Goal: Task Accomplishment & Management: Use online tool/utility

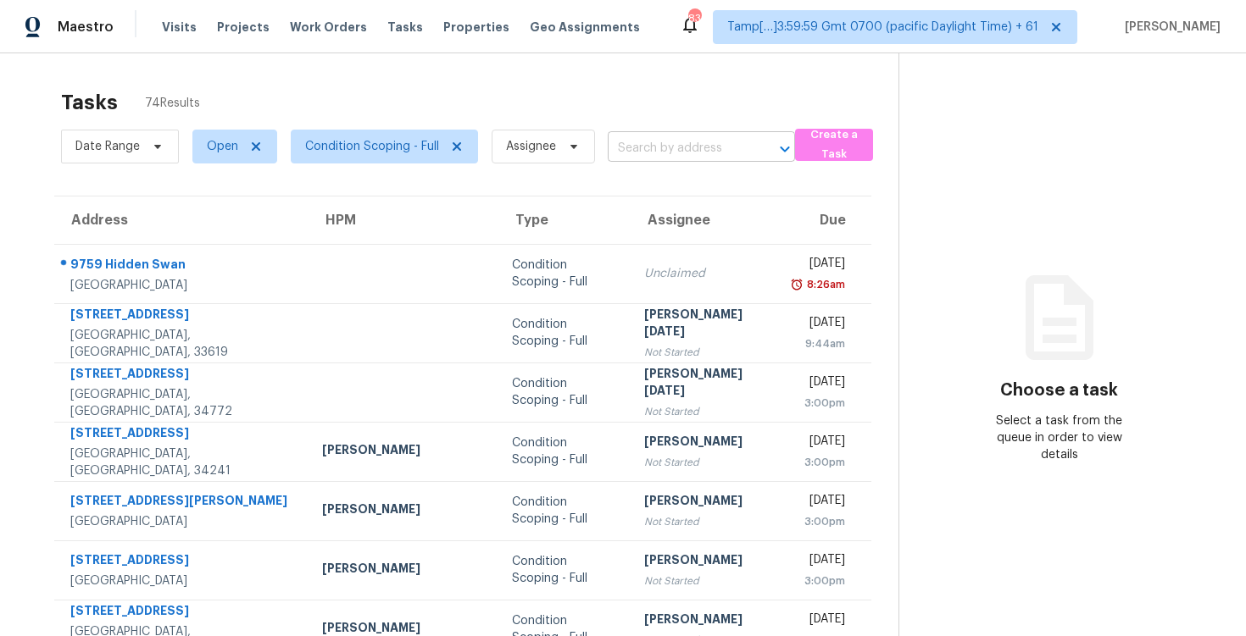
click at [613, 147] on input "text" at bounding box center [678, 149] width 140 height 26
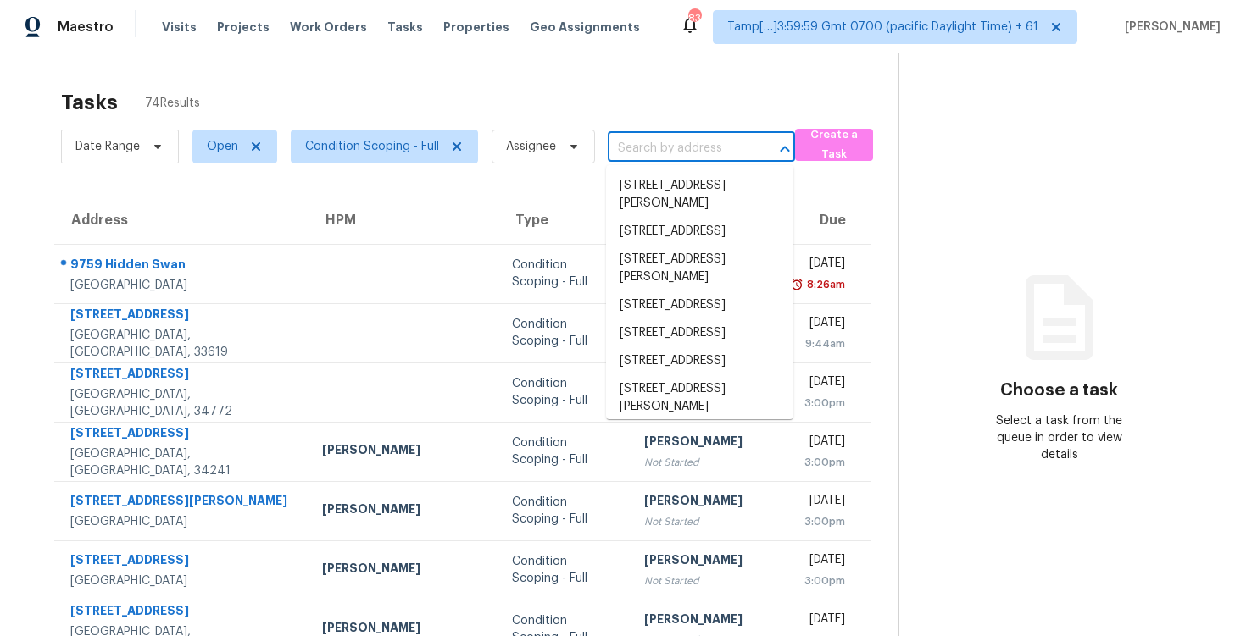
paste input "[STREET_ADDRESS][PERSON_NAME]"
type input "[STREET_ADDRESS][PERSON_NAME]"
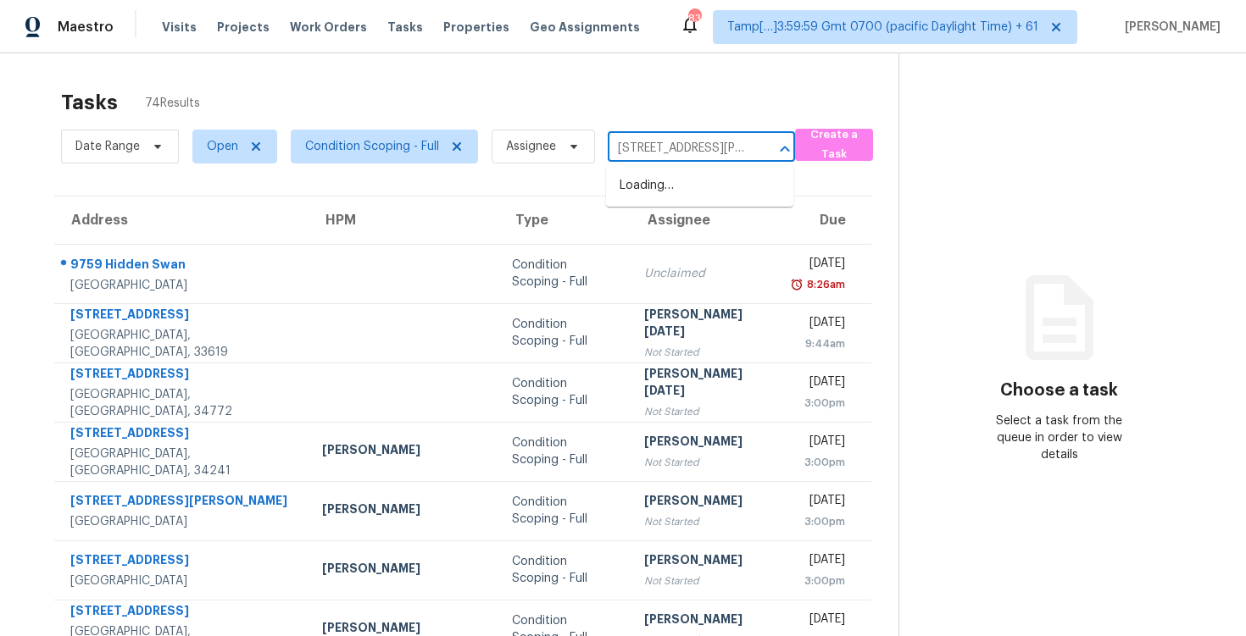
scroll to position [0, 111]
click at [664, 207] on li "[STREET_ADDRESS][PERSON_NAME]" at bounding box center [699, 195] width 187 height 46
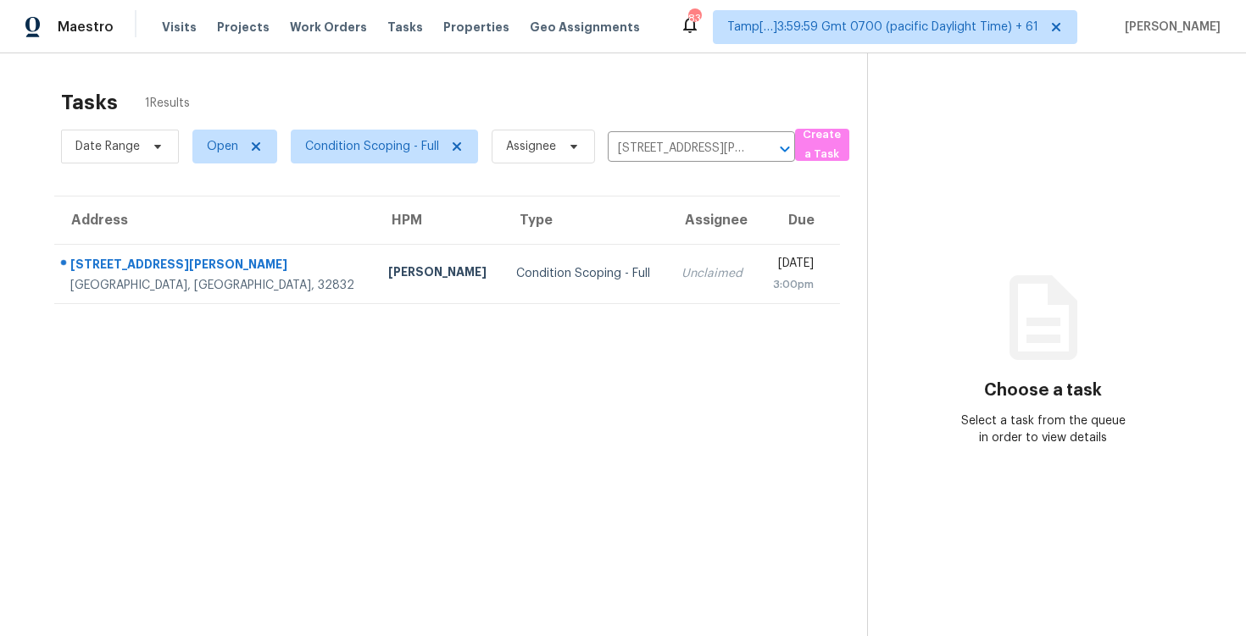
click at [668, 276] on td "Unclaimed" at bounding box center [713, 273] width 90 height 59
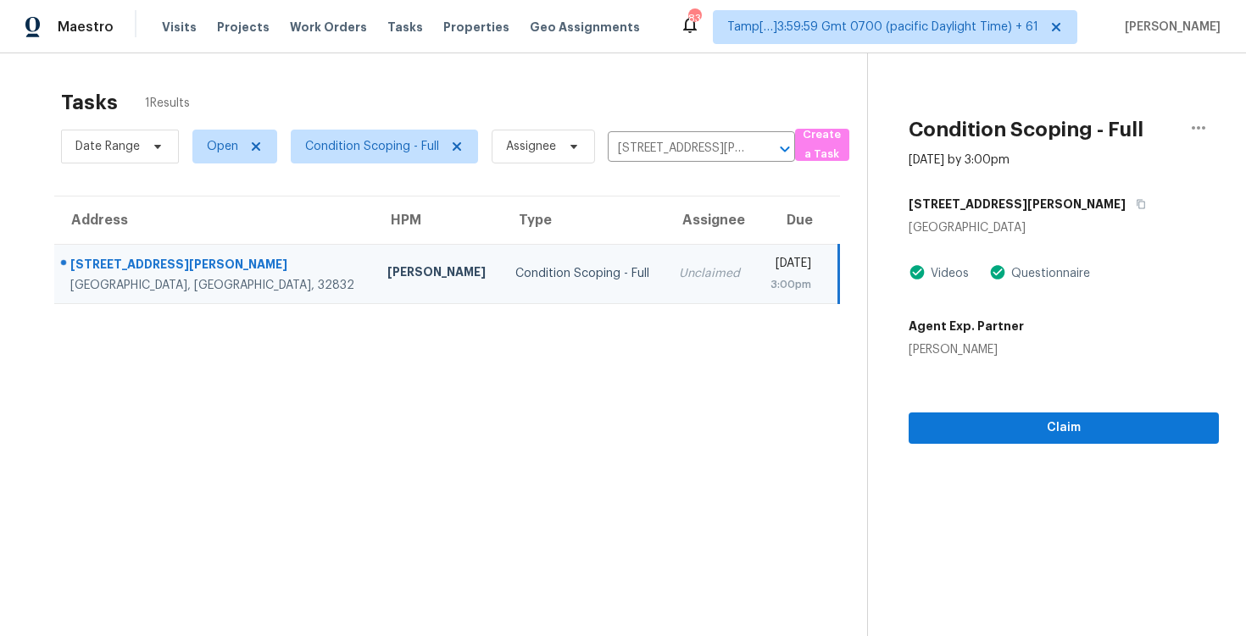
click at [961, 408] on div "Claim" at bounding box center [1064, 401] width 310 height 86
click at [961, 423] on span "Claim" at bounding box center [1063, 428] width 283 height 21
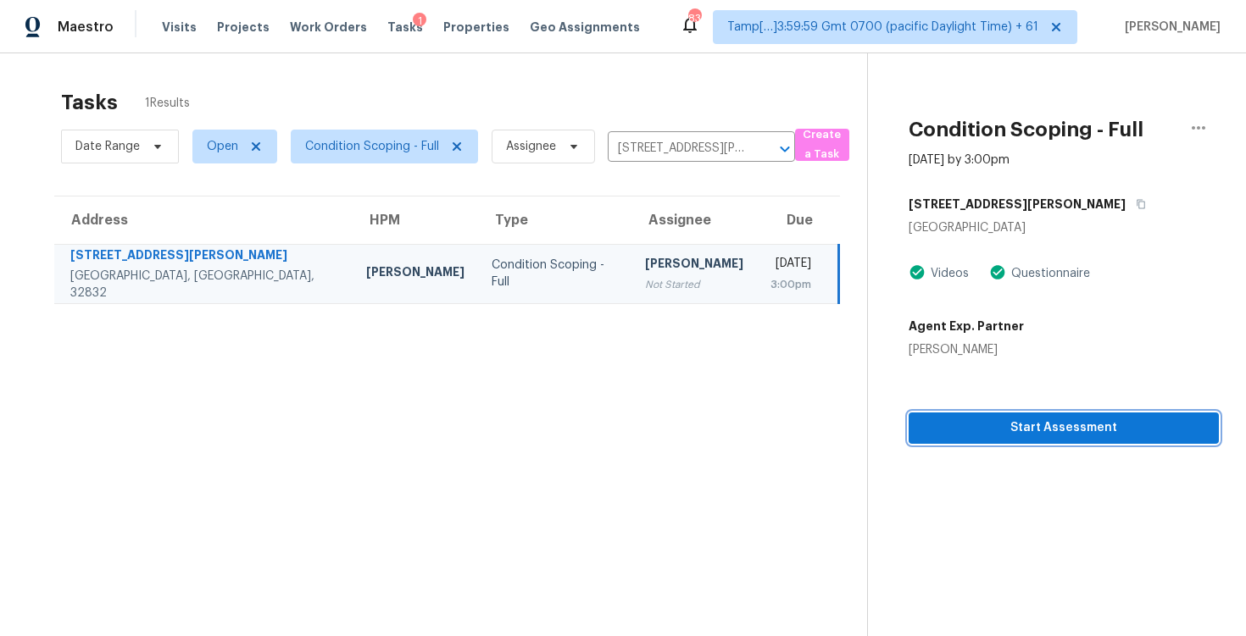
click at [961, 423] on span "Start Assessment" at bounding box center [1063, 428] width 283 height 21
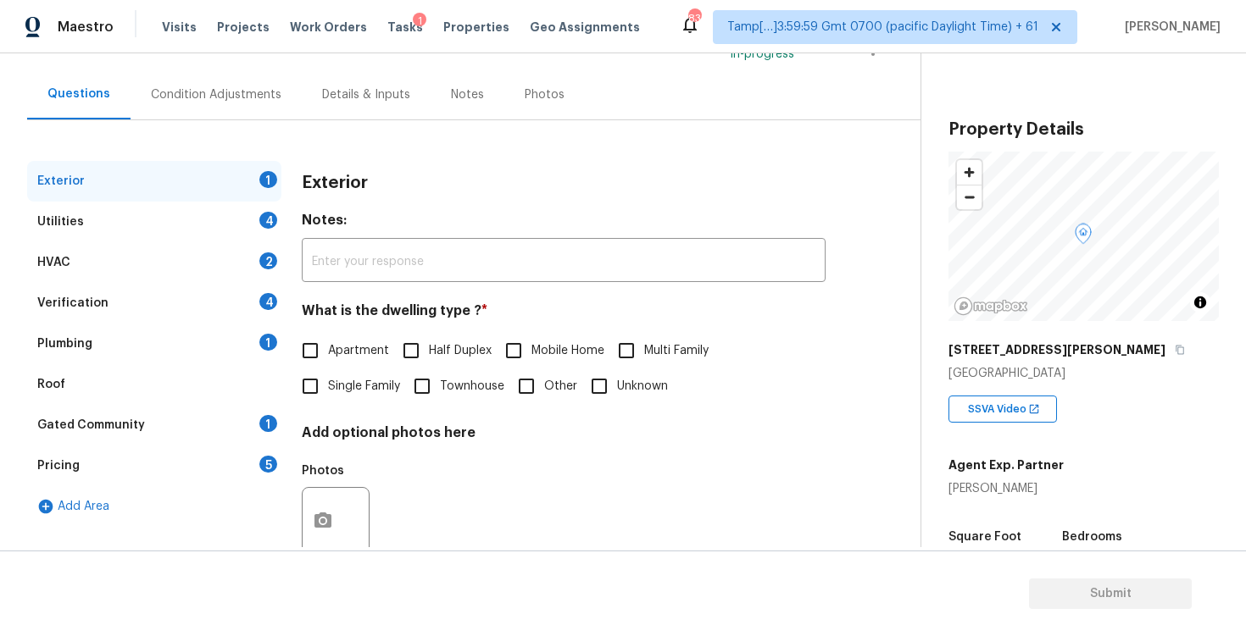
scroll to position [157, 0]
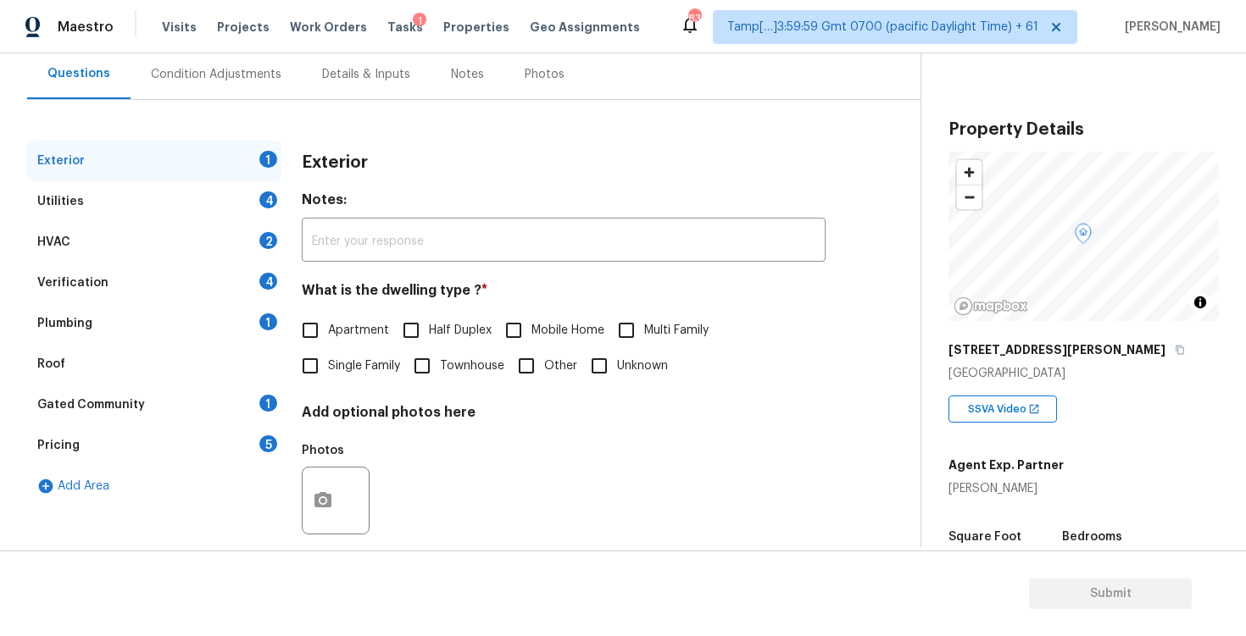
click at [318, 376] on input "Single Family" at bounding box center [310, 366] width 36 height 36
checkbox input "true"
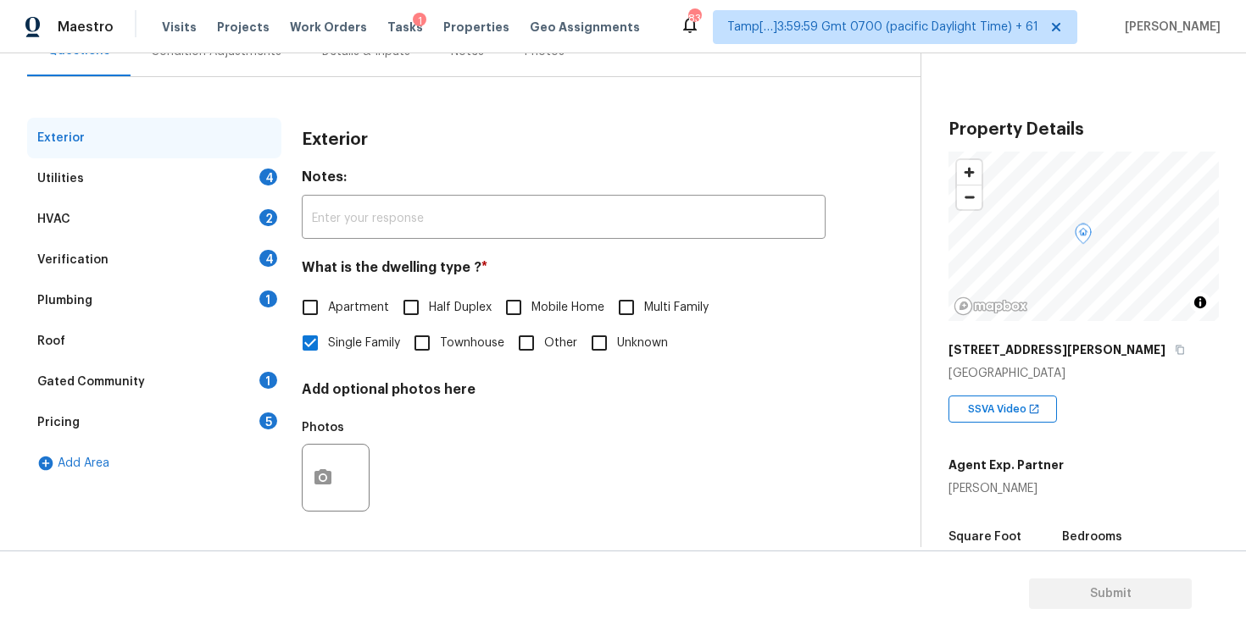
scroll to position [179, 0]
click at [213, 418] on div "Pricing 5" at bounding box center [154, 423] width 254 height 41
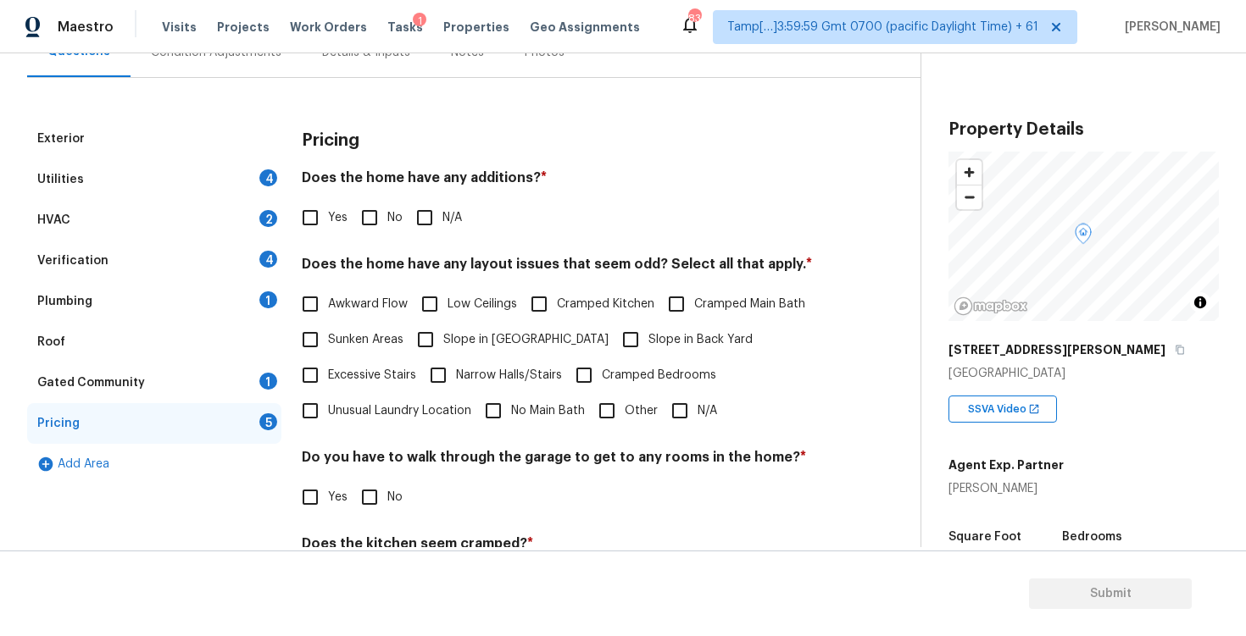
click at [203, 385] on div "Gated Community 1" at bounding box center [154, 383] width 254 height 41
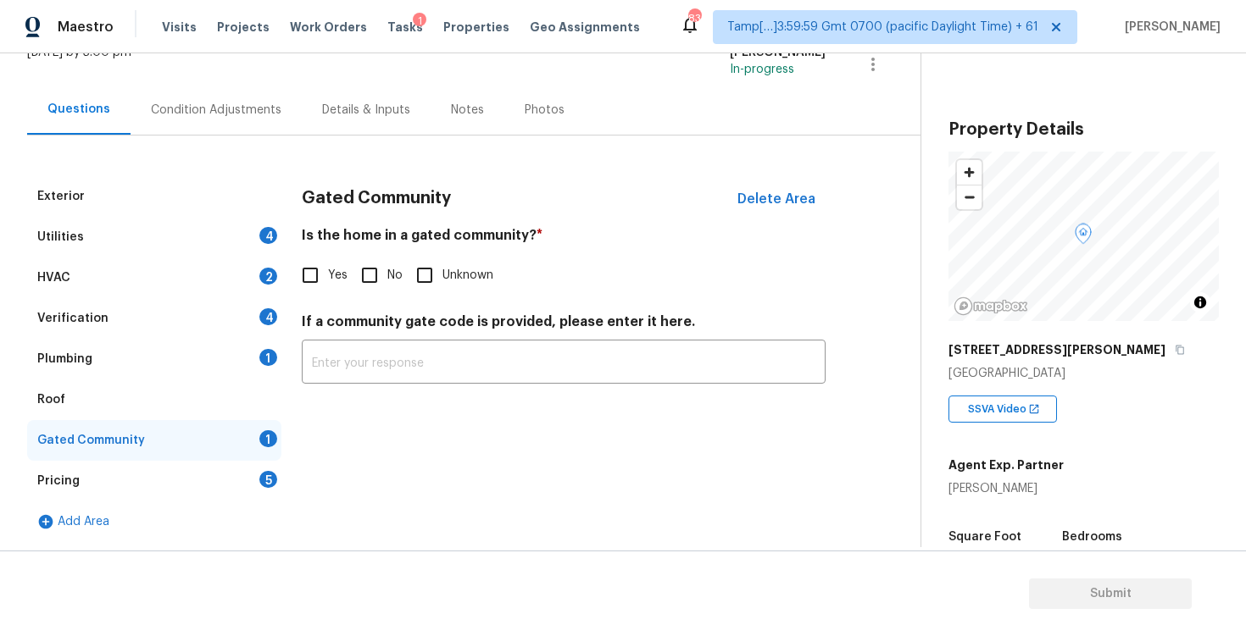
scroll to position [121, 0]
click at [302, 268] on input "Yes" at bounding box center [310, 276] width 36 height 36
checkbox input "true"
click at [358, 356] on input "text" at bounding box center [564, 366] width 524 height 40
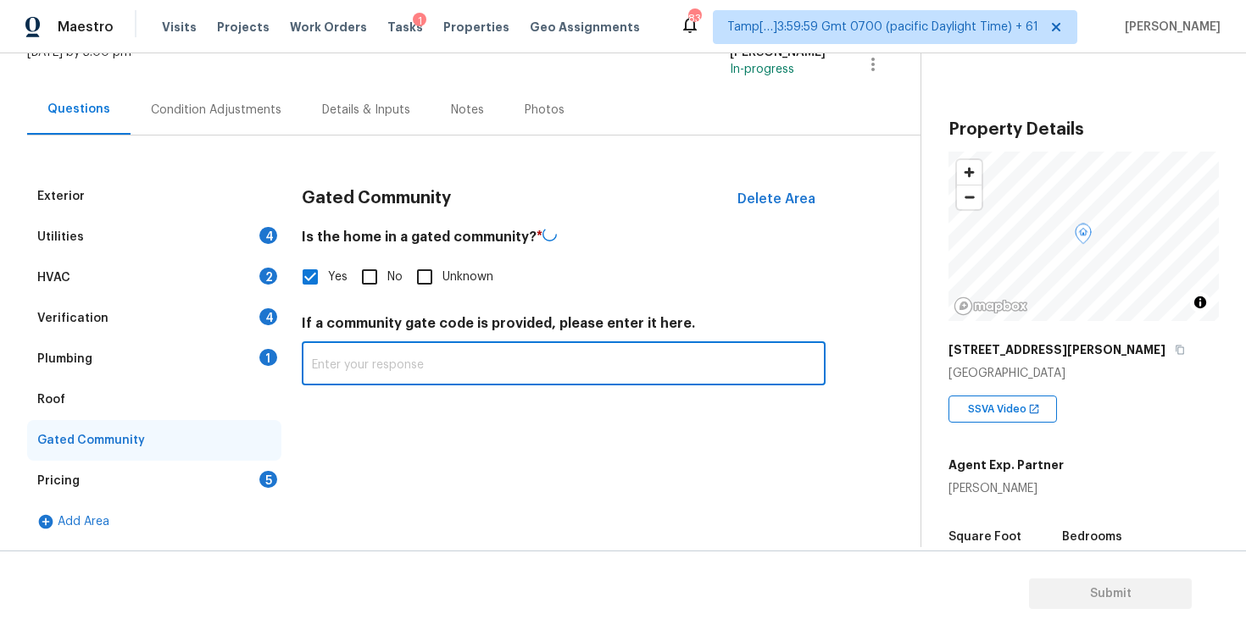
paste input "access via call-box"
type input "access via call-box"
click at [432, 417] on div "Gated Community Delete Area Is the home in a gated community? * Yes No Unknown …" at bounding box center [564, 359] width 524 height 366
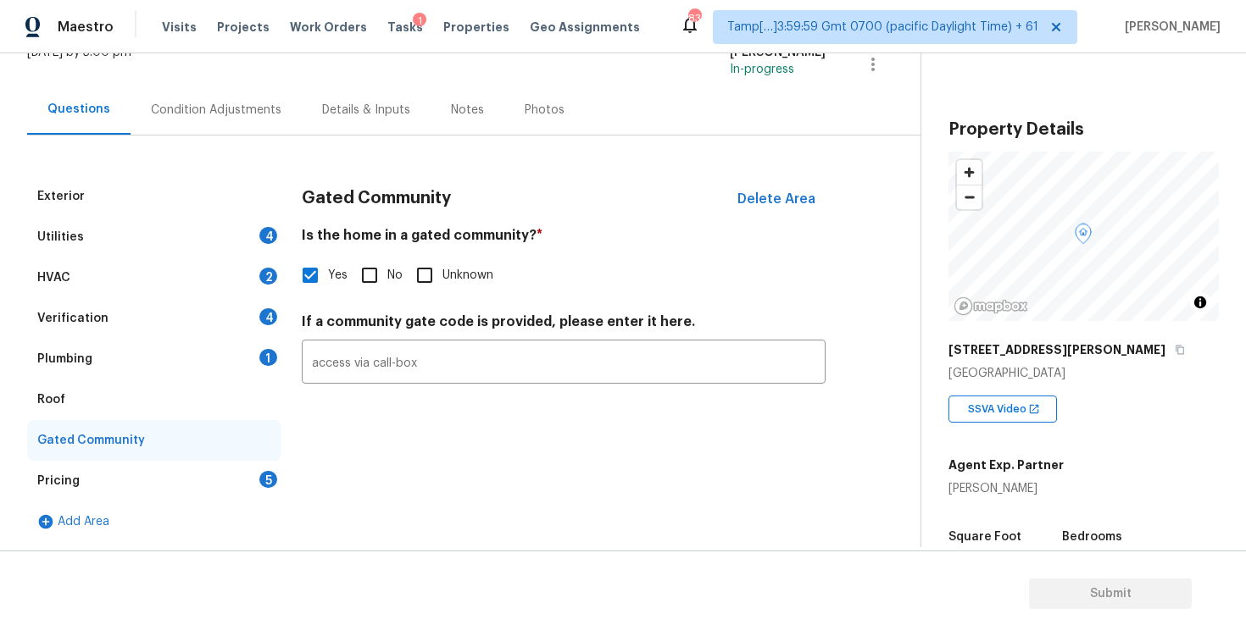
click at [208, 114] on div "Condition Adjustments" at bounding box center [216, 110] width 131 height 17
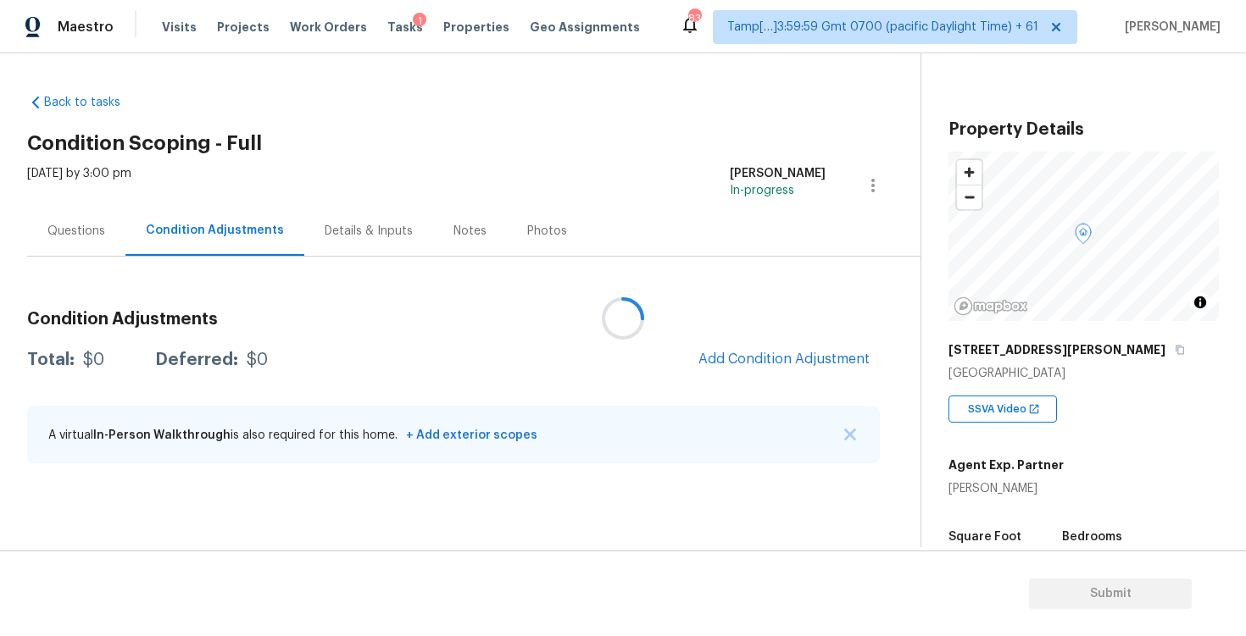
click at [710, 303] on div at bounding box center [623, 318] width 1246 height 636
click at [801, 365] on span "Add Condition Adjustment" at bounding box center [783, 359] width 171 height 15
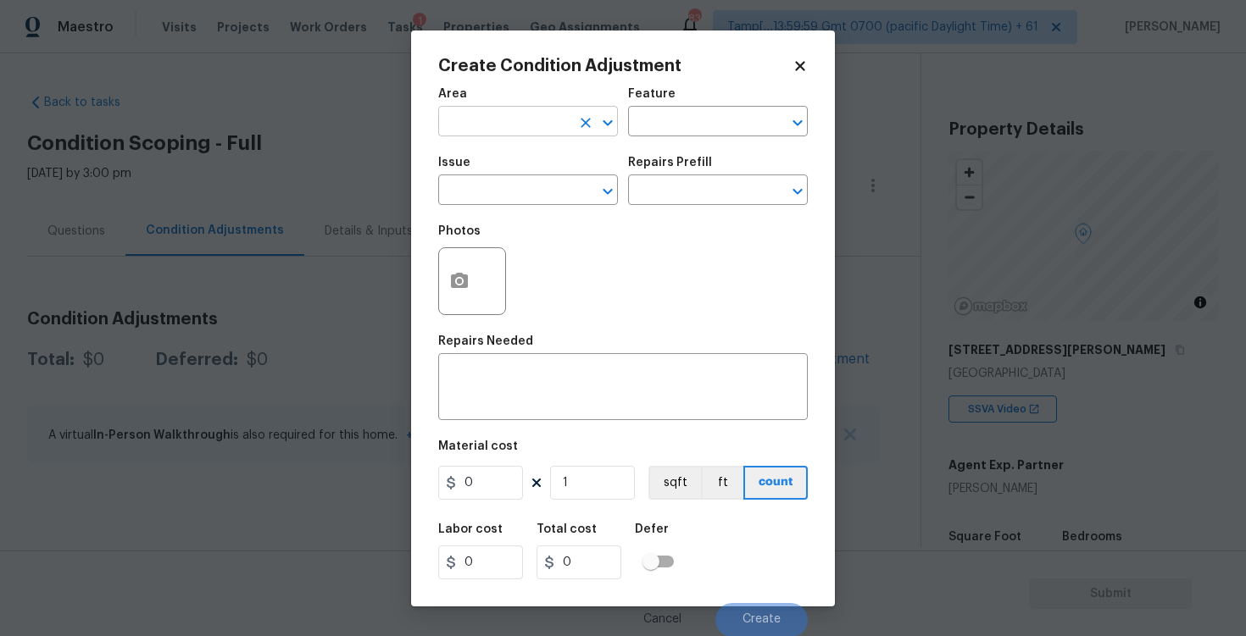
click at [499, 127] on input "text" at bounding box center [504, 123] width 132 height 26
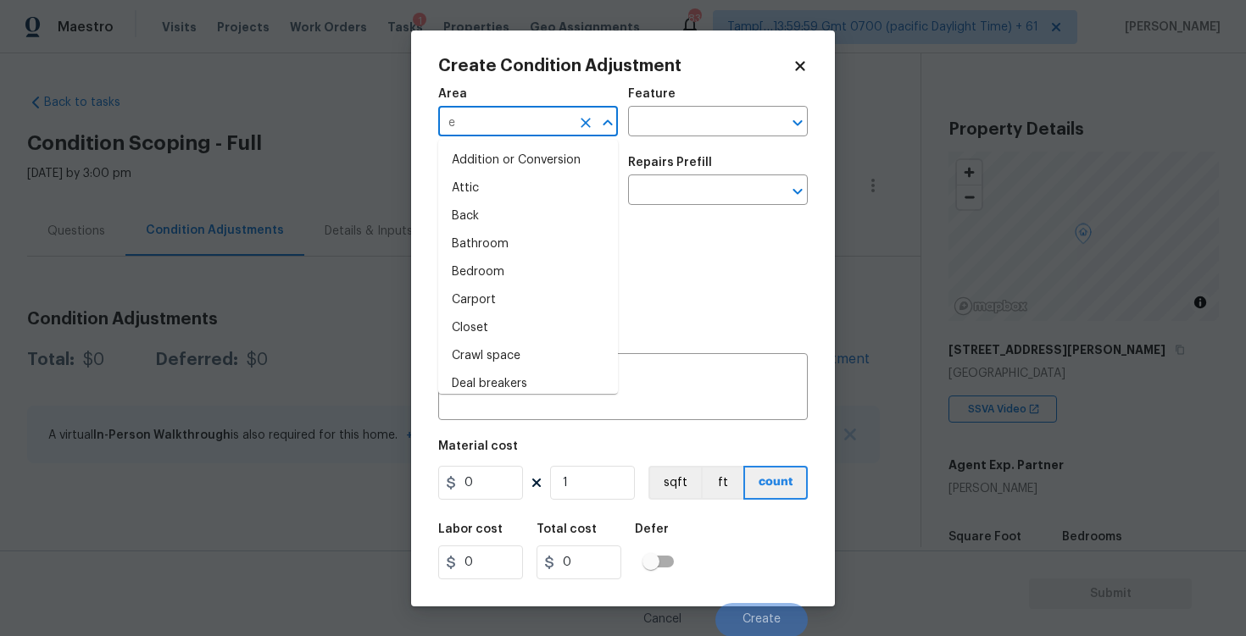
type input "ex"
type input "te"
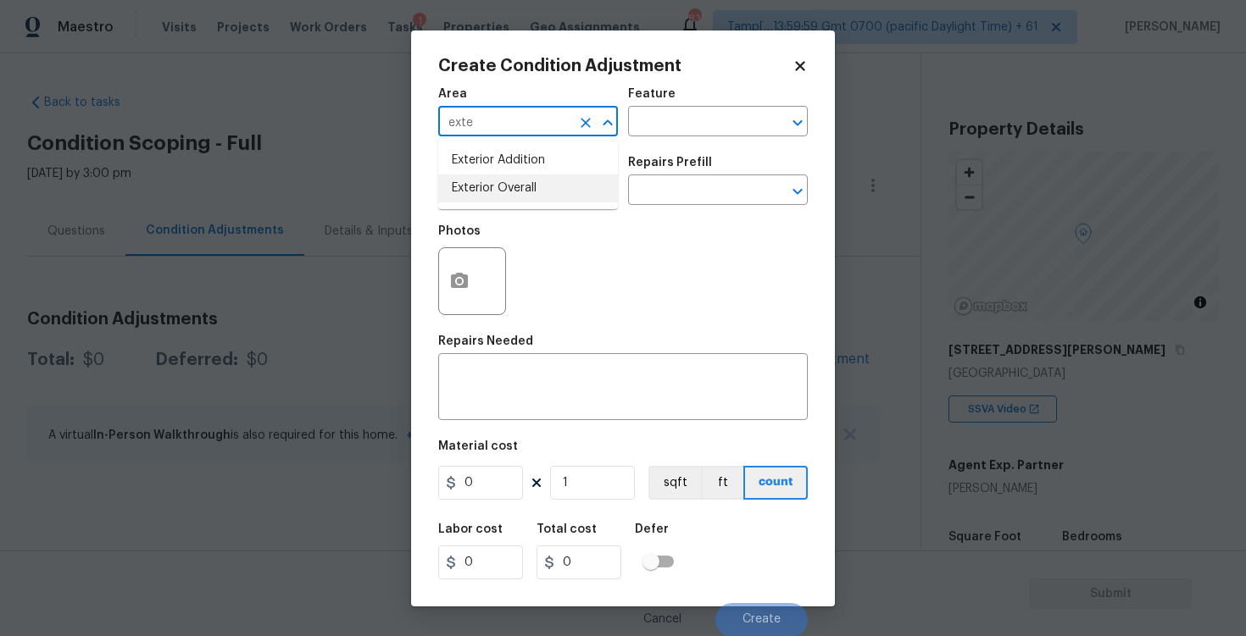
click at [501, 192] on li "Exterior Overall" at bounding box center [528, 189] width 180 height 28
type input "Exterior Overall"
click at [501, 192] on input "text" at bounding box center [504, 192] width 132 height 26
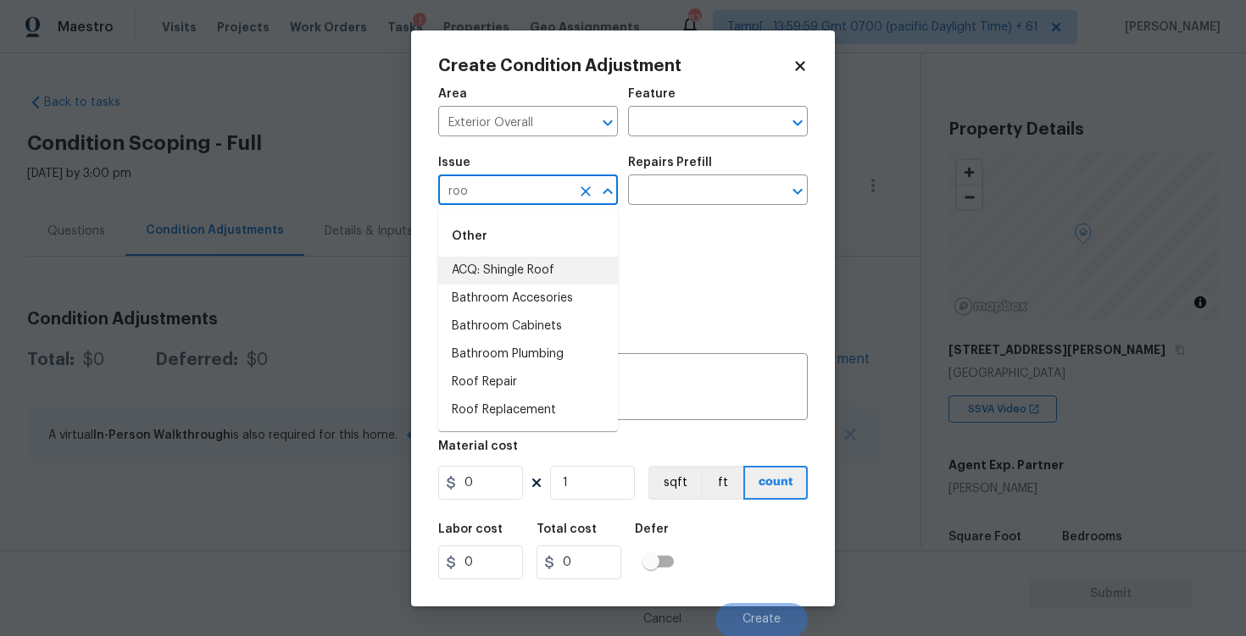
click at [509, 268] on li "ACQ: Shingle Roof" at bounding box center [528, 271] width 180 height 28
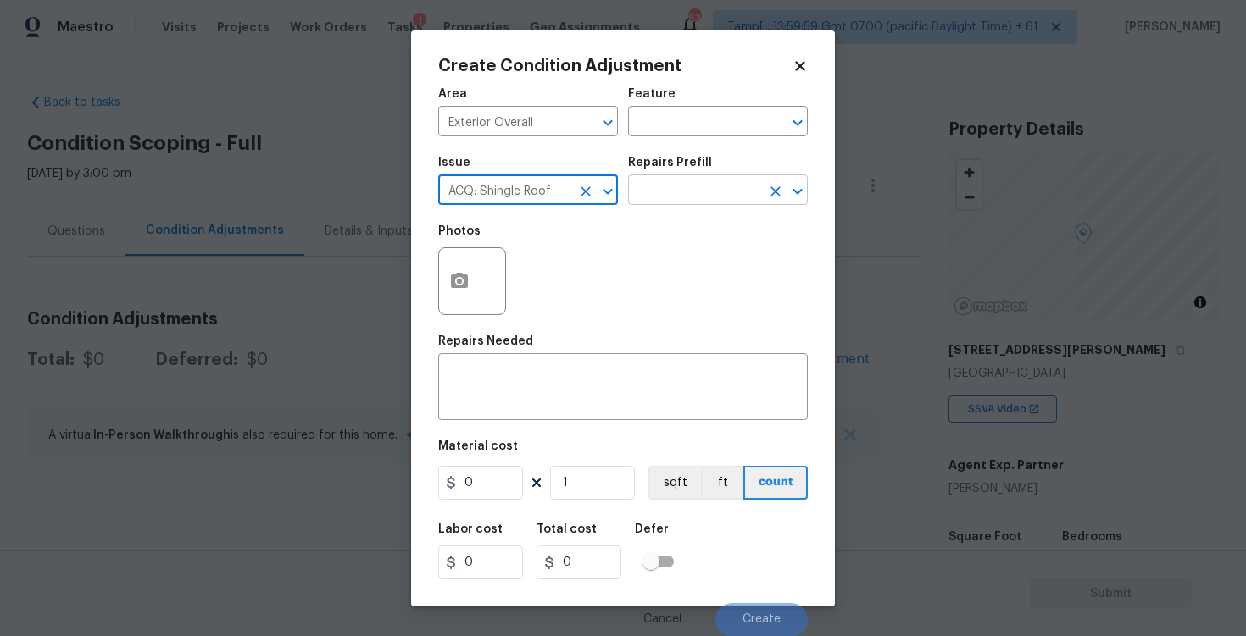
type input "ACQ: Shingle Roof"
click at [660, 194] on input "text" at bounding box center [694, 192] width 132 height 26
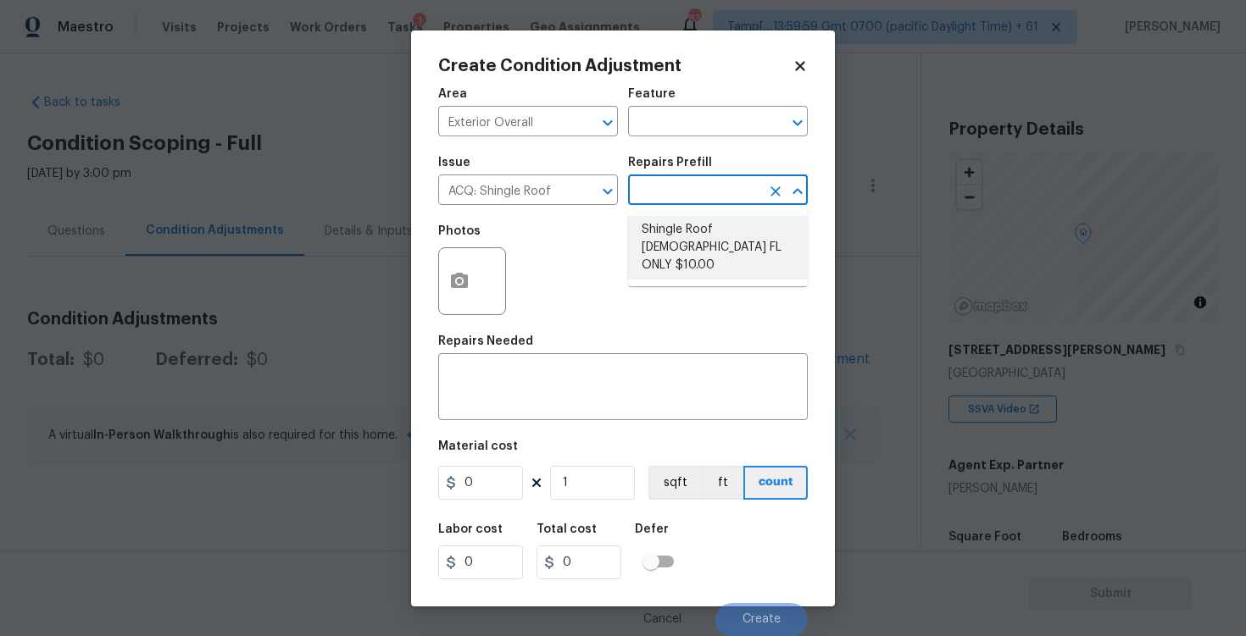
click at [672, 246] on li "Shingle Roof [DEMOGRAPHIC_DATA] FL ONLY $10.00" at bounding box center [718, 248] width 180 height 64
type input "Acquisition"
type textarea "Acquisition Scope ([US_STATE] Only): Shingle Roof 15+ years in age maintenance."
type input "10"
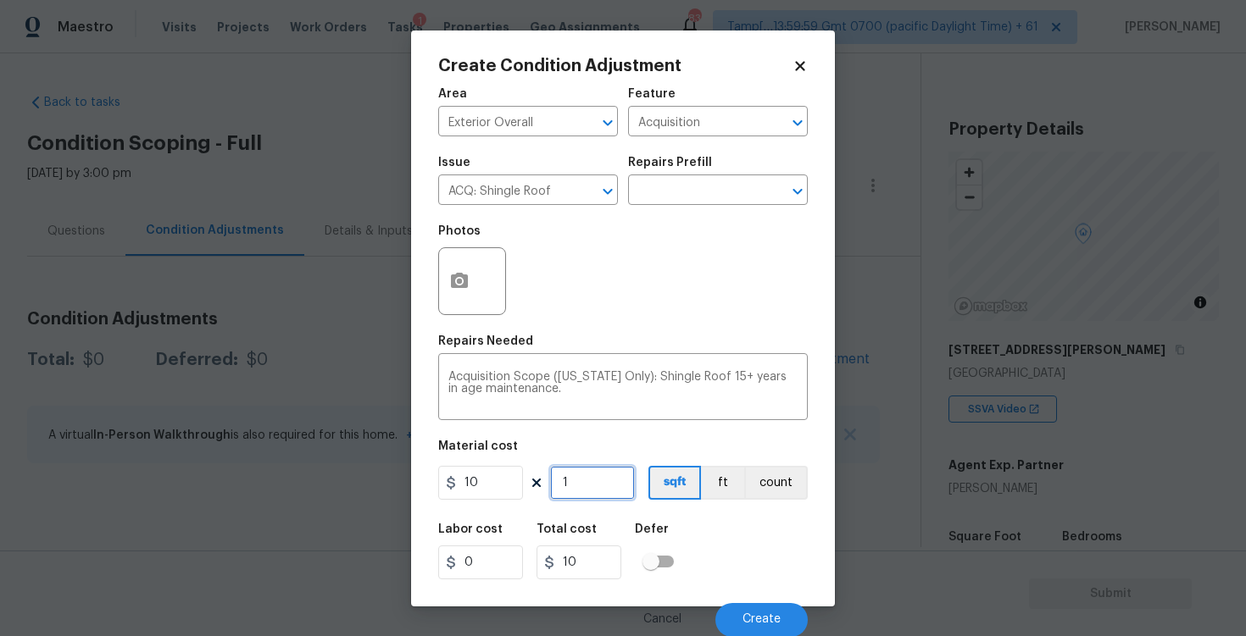
click at [608, 486] on input "1" at bounding box center [592, 483] width 85 height 34
click at [603, 485] on input "1" at bounding box center [592, 483] width 85 height 34
type input "0"
paste input "1785"
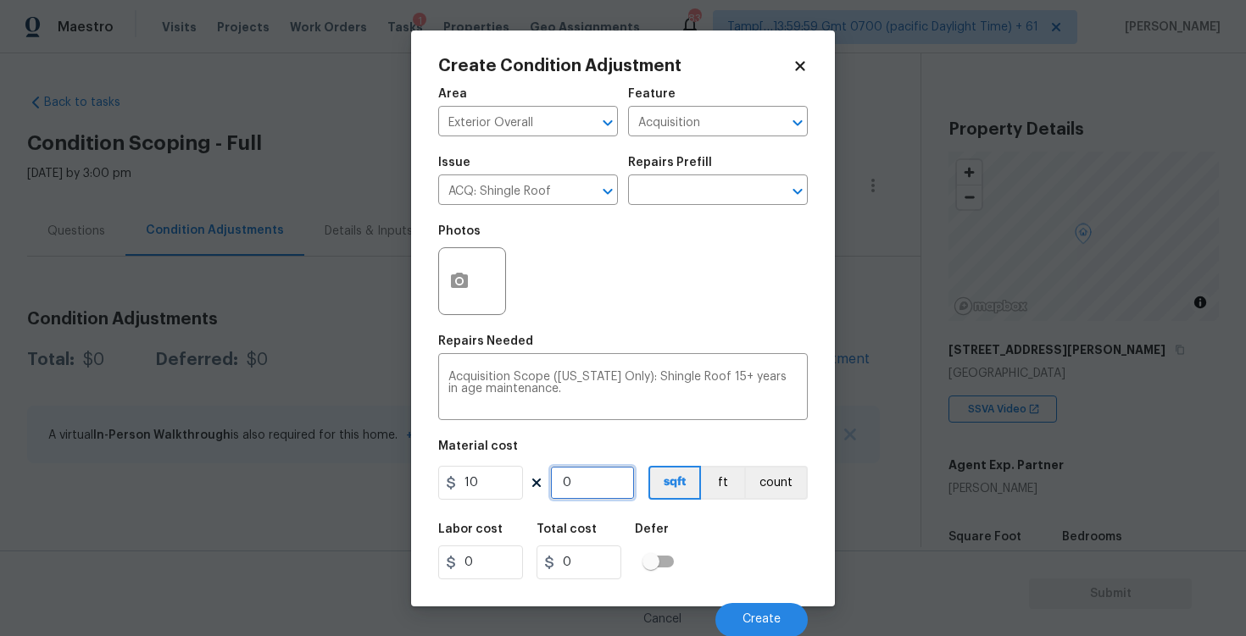
type input "1785"
type input "17850"
type input "1785"
click at [719, 531] on div "Labor cost 0 Total cost 17850 Defer" at bounding box center [623, 552] width 370 height 76
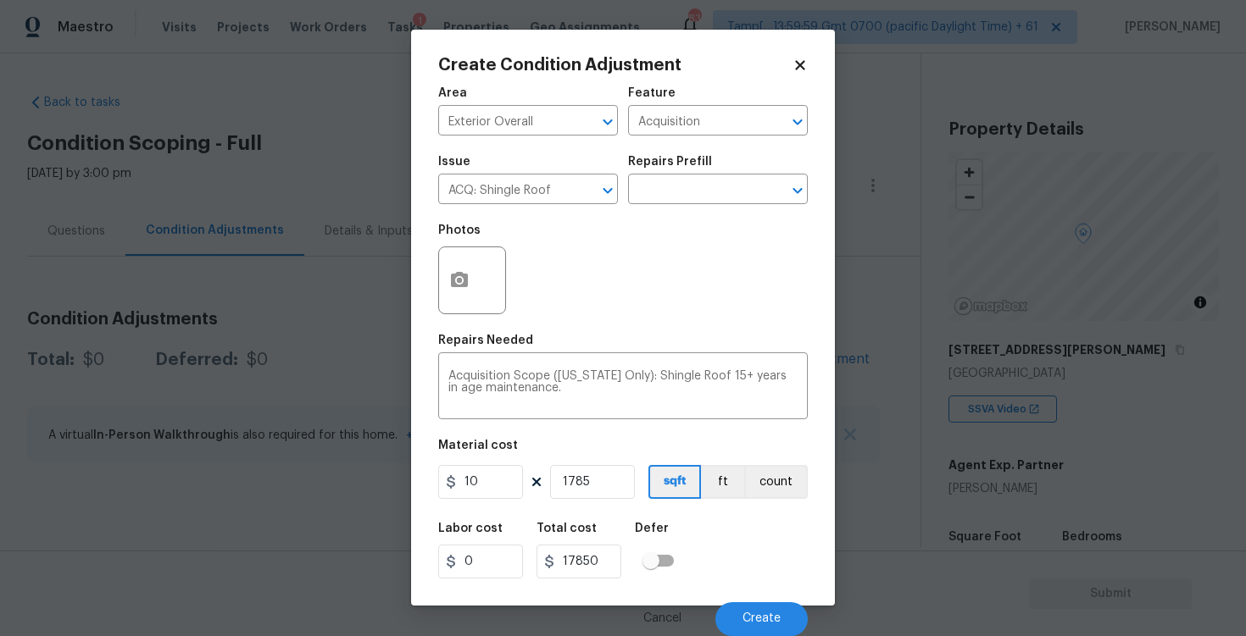
click at [749, 601] on div "Cancel Create" at bounding box center [623, 612] width 370 height 47
click at [751, 614] on span "Create" at bounding box center [761, 619] width 38 height 13
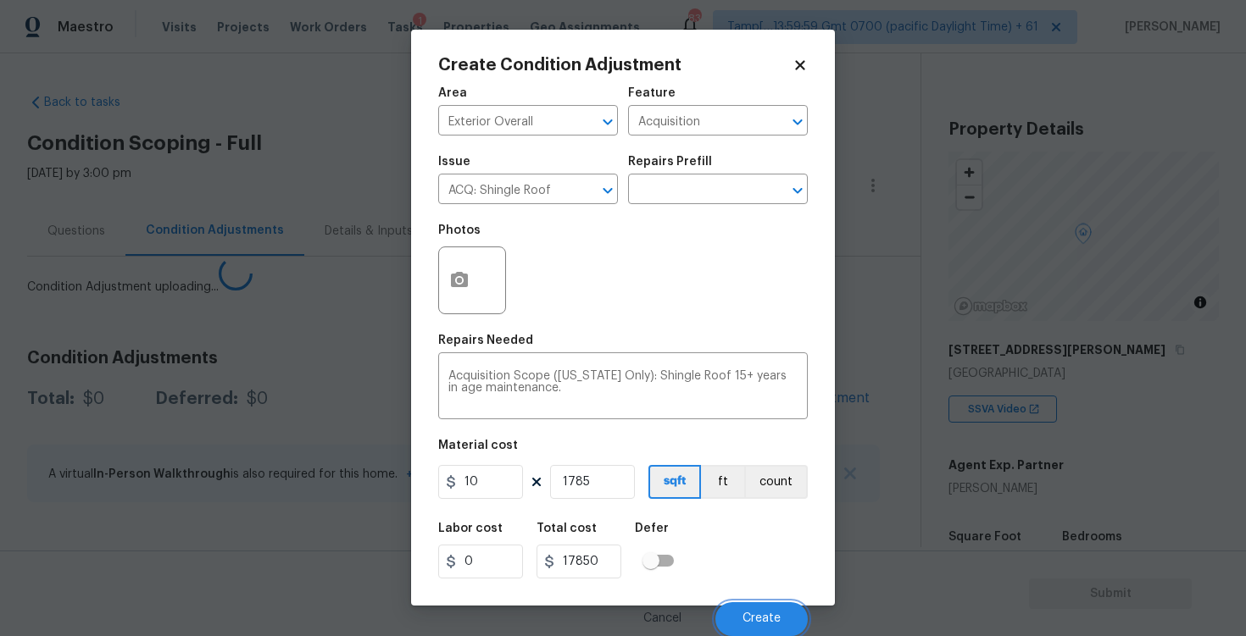
scroll to position [0, 0]
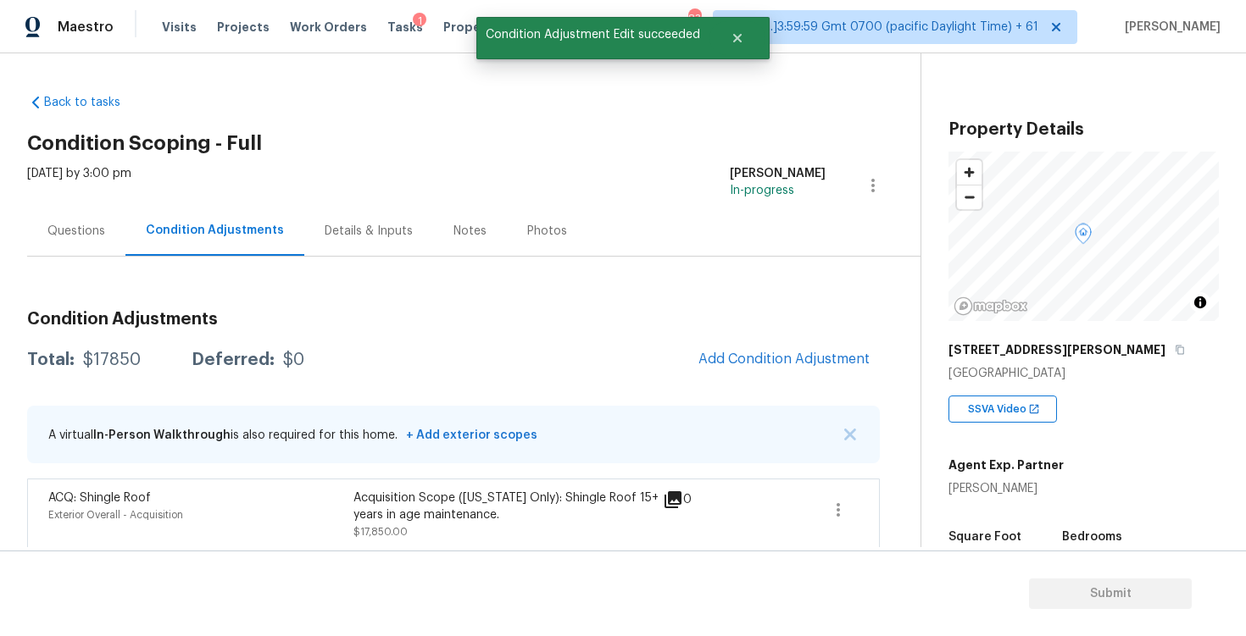
click at [81, 243] on div "Questions" at bounding box center [76, 231] width 98 height 50
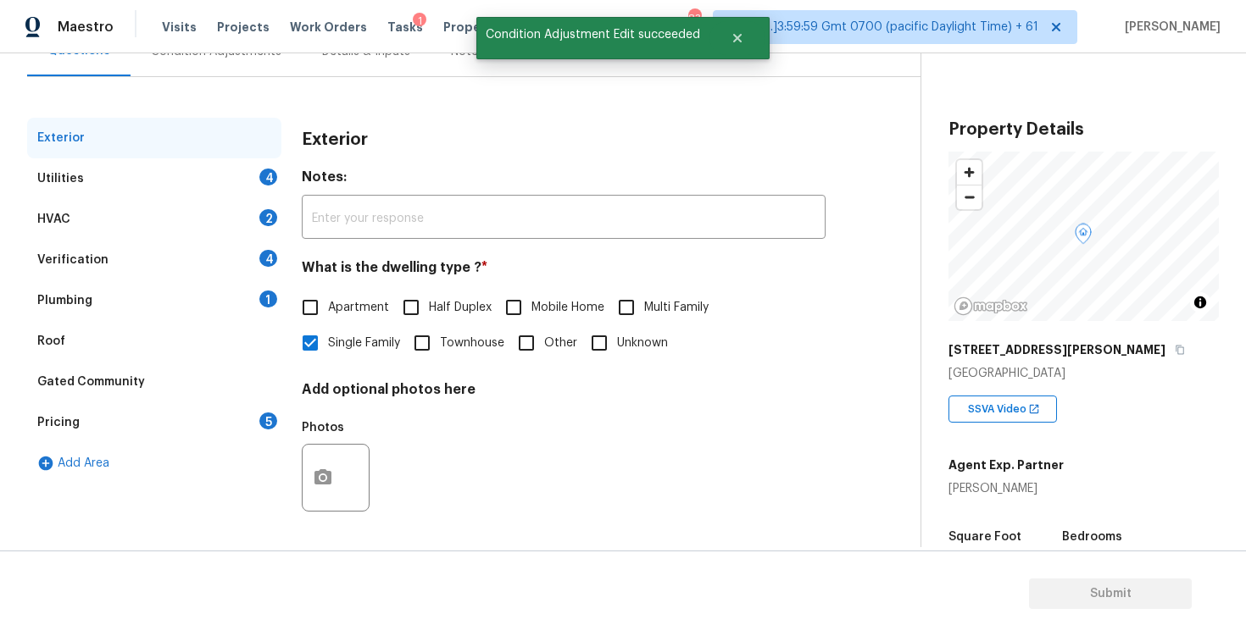
scroll to position [179, 0]
click at [436, 352] on input "Townhouse" at bounding box center [422, 344] width 36 height 36
checkbox input "true"
checkbox input "false"
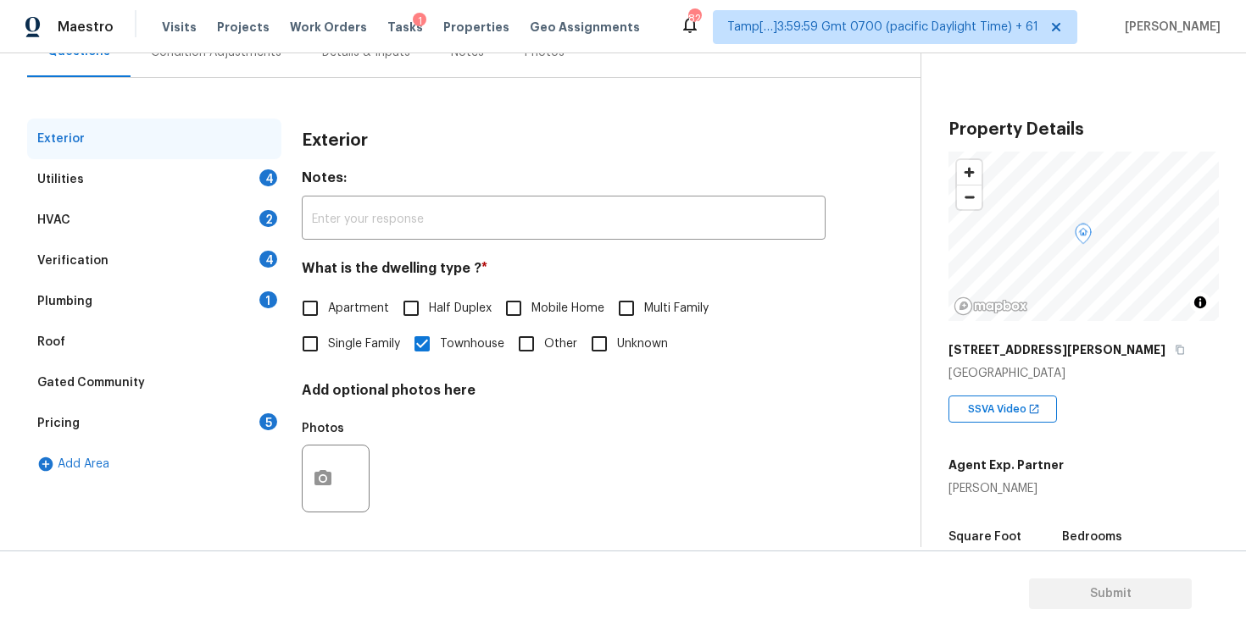
scroll to position [180, 0]
click at [131, 271] on div "Verification 4" at bounding box center [154, 260] width 254 height 41
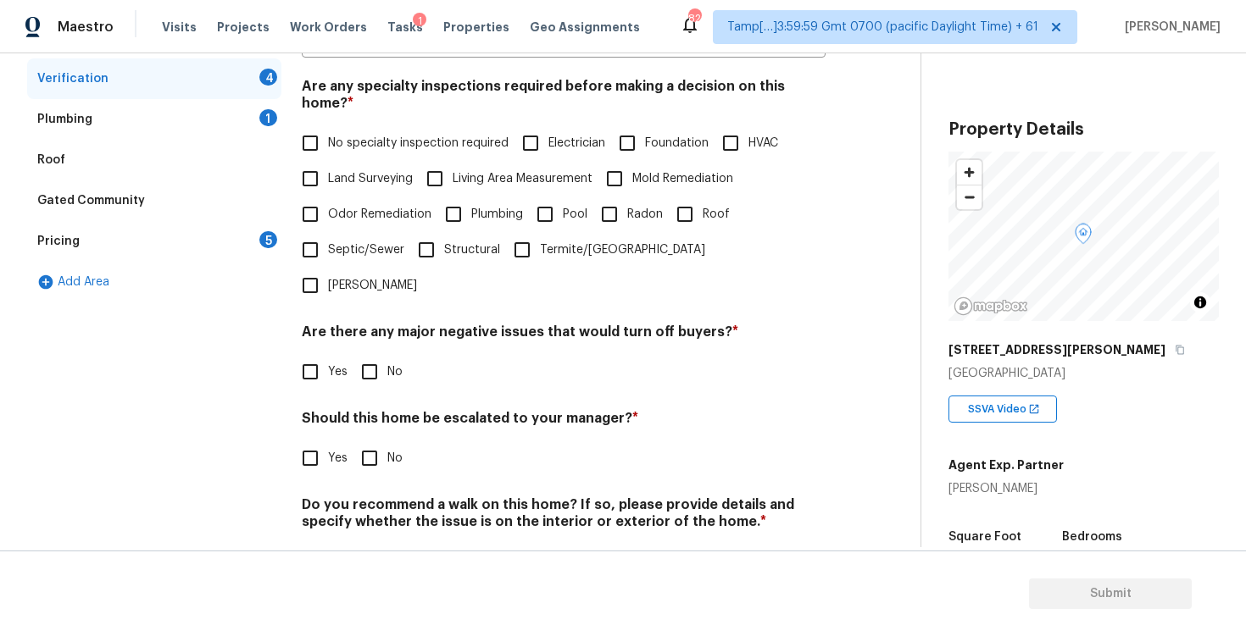
scroll to position [366, 0]
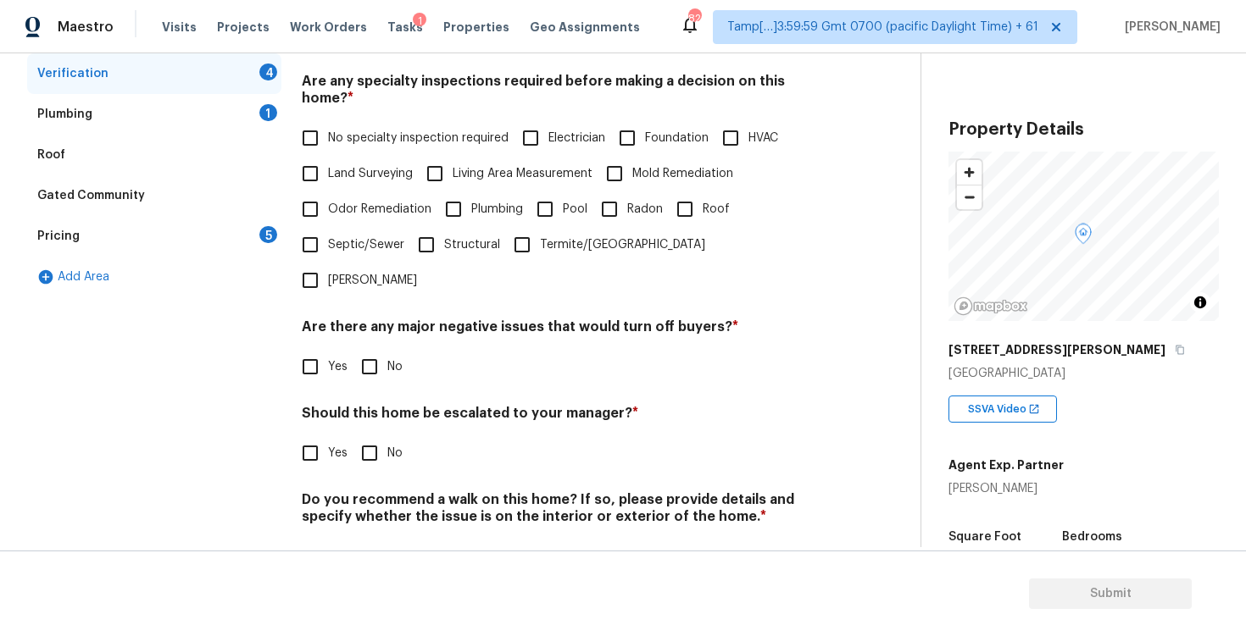
click at [210, 233] on div "Pricing 5" at bounding box center [154, 236] width 254 height 41
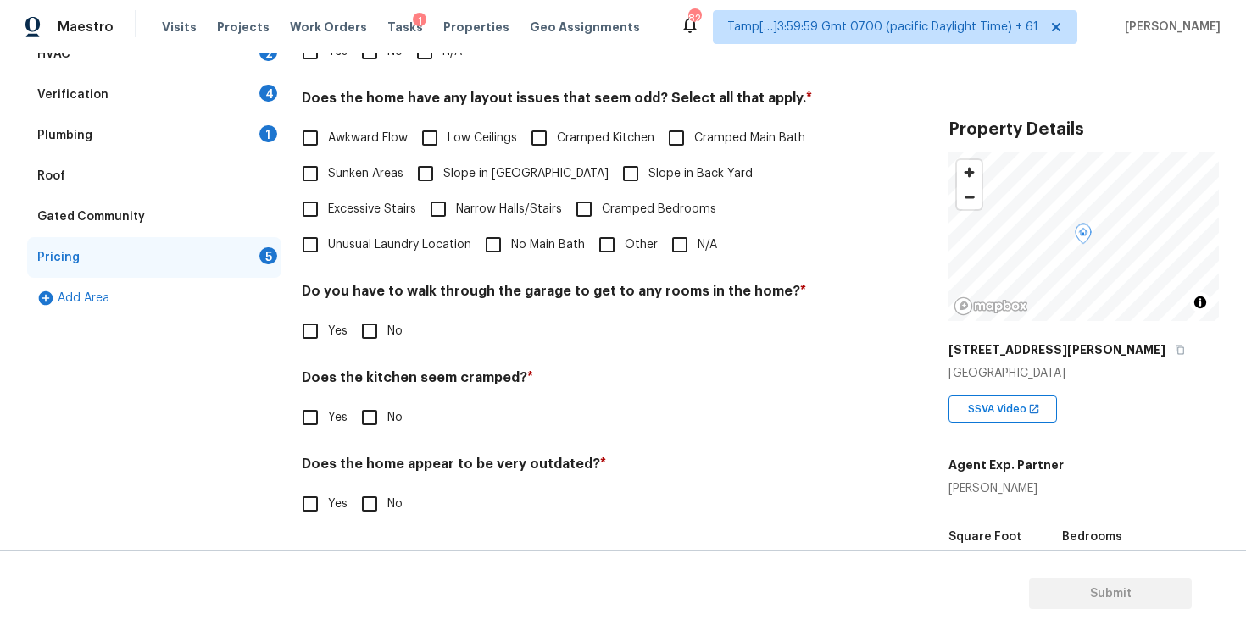
click at [627, 225] on label "Cramped Bedrooms" at bounding box center [641, 210] width 150 height 36
click at [602, 225] on input "Cramped Bedrooms" at bounding box center [584, 210] width 36 height 36
checkbox input "true"
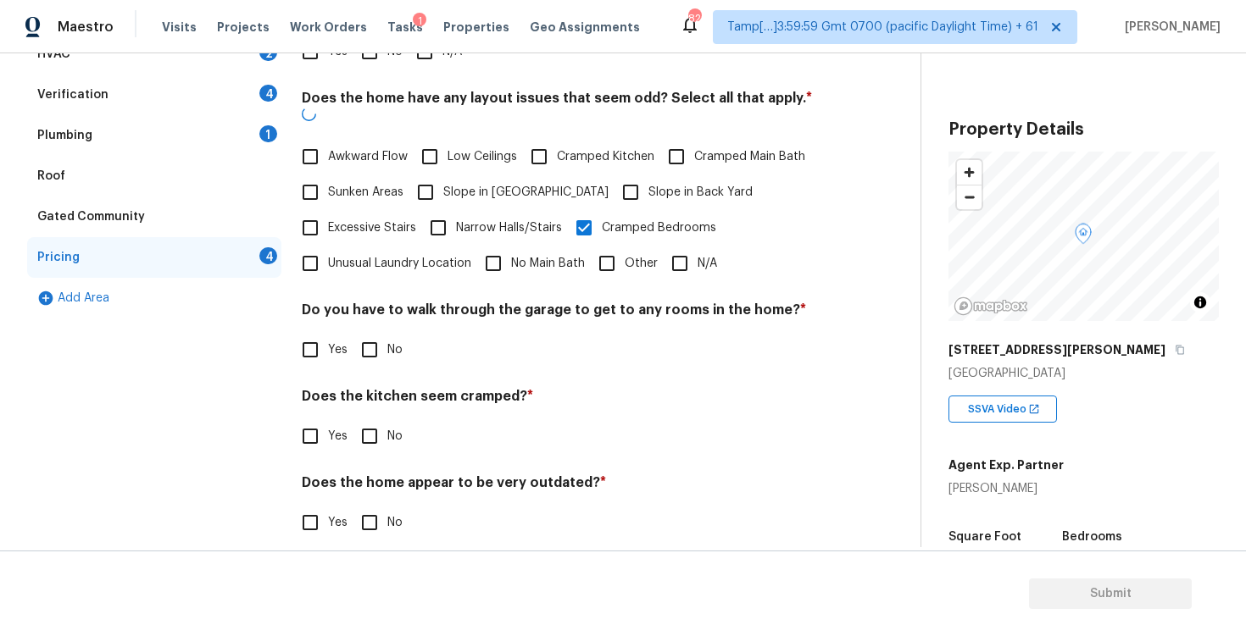
click at [623, 246] on input "Other" at bounding box center [607, 264] width 36 height 36
checkbox input "true"
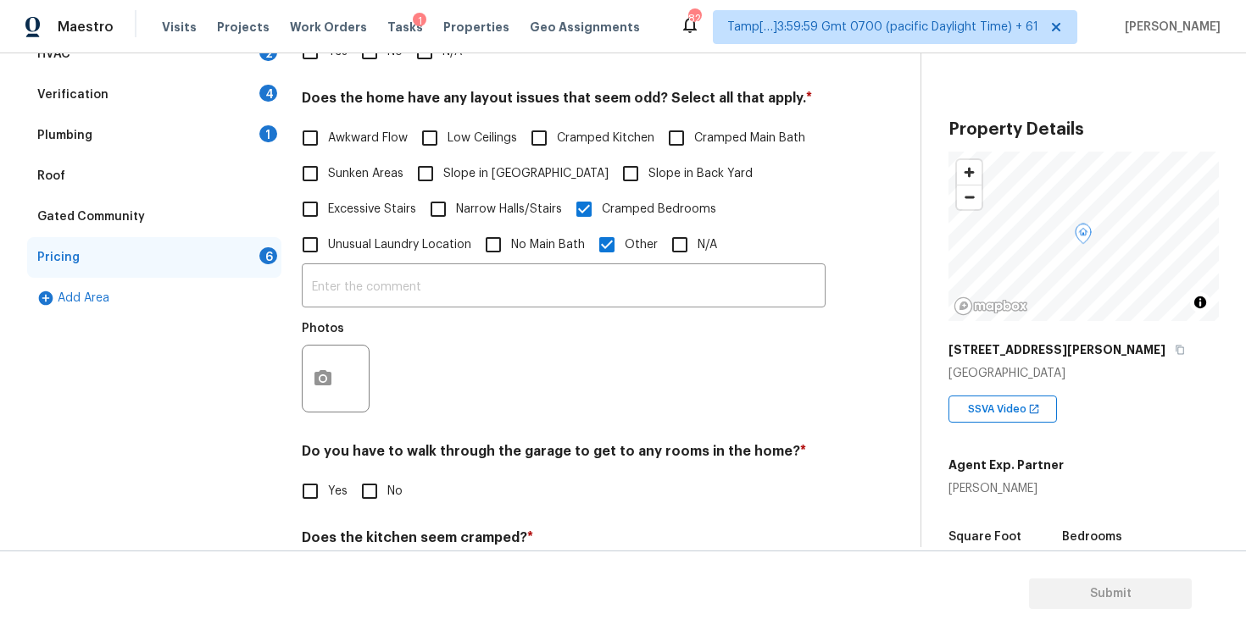
click at [608, 204] on span "Cramped Bedrooms" at bounding box center [659, 210] width 114 height 18
click at [602, 204] on input "Cramped Bedrooms" at bounding box center [584, 210] width 36 height 36
checkbox input "false"
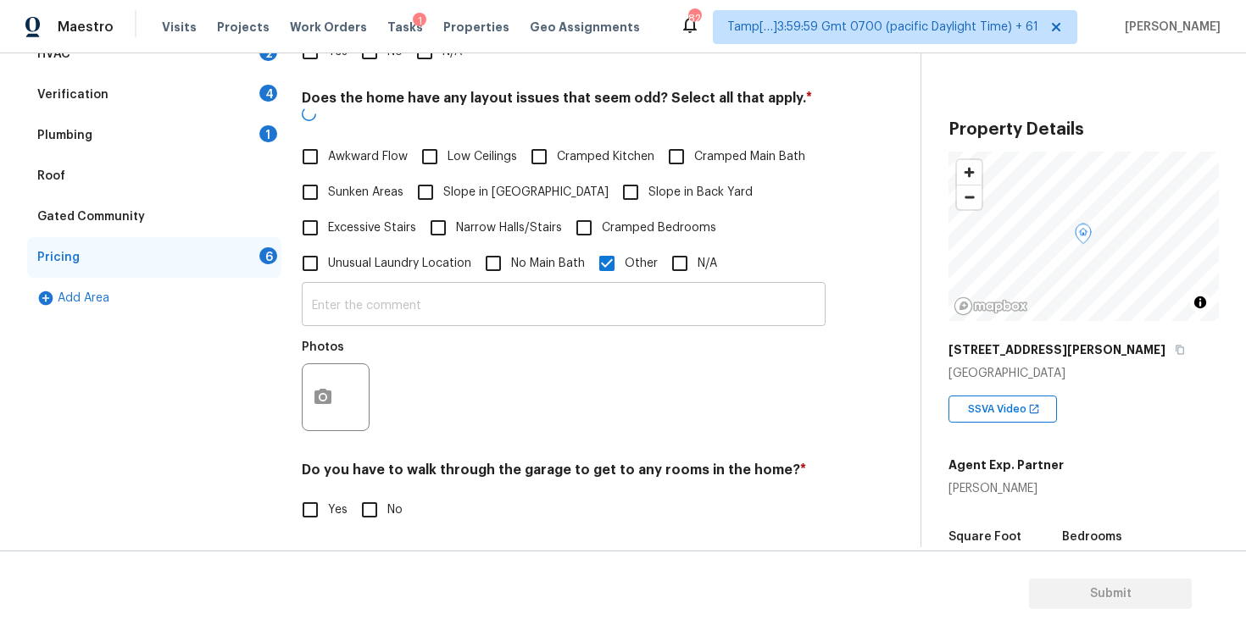
click at [601, 286] on input "text" at bounding box center [564, 306] width 524 height 40
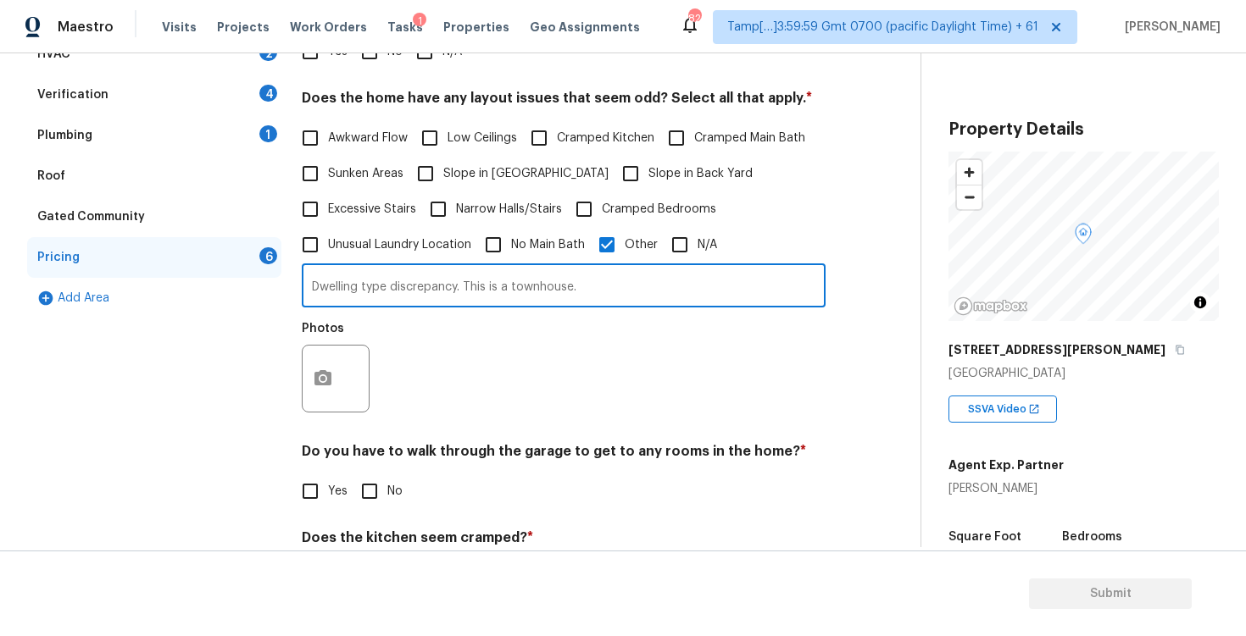
type input "Dwelling type discrepancy. This is a townhouse."
click at [315, 379] on icon "button" at bounding box center [322, 377] width 17 height 15
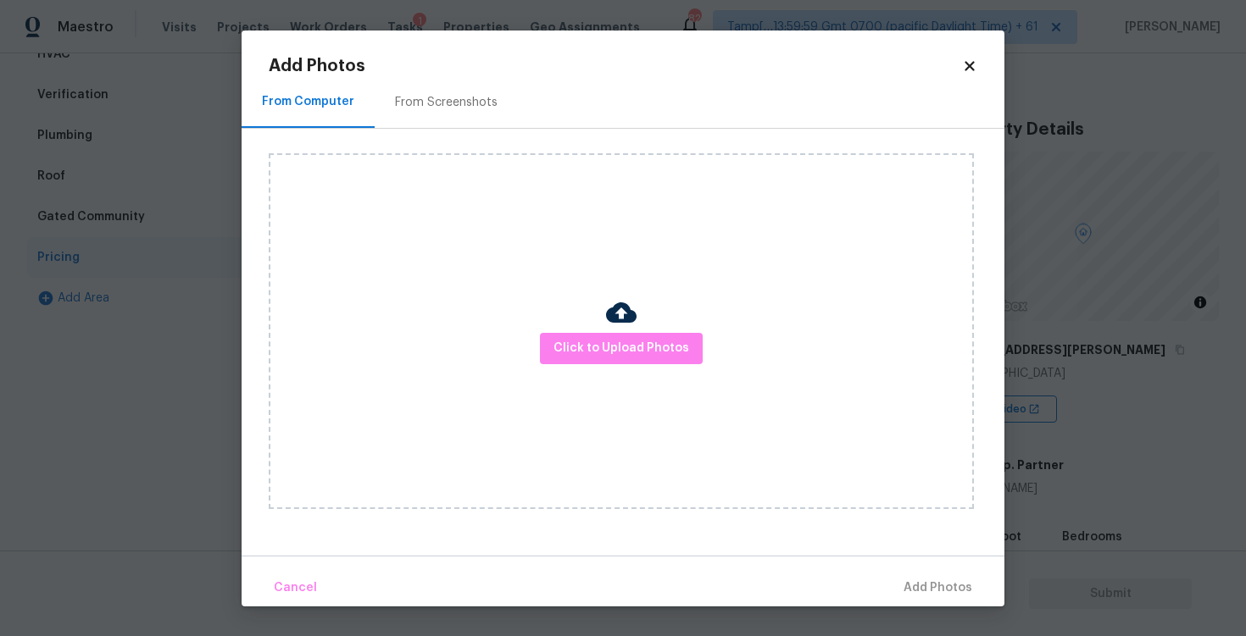
click at [633, 318] on img at bounding box center [621, 312] width 31 height 31
click at [633, 344] on span "Click to Upload Photos" at bounding box center [621, 348] width 136 height 21
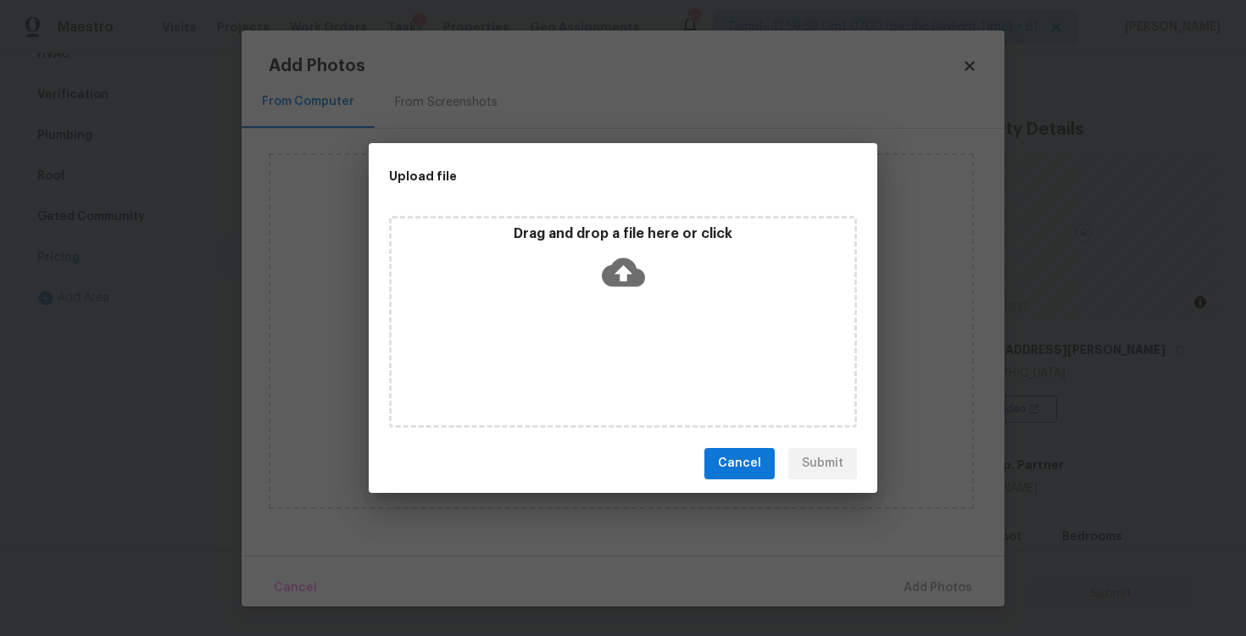
click at [627, 279] on icon at bounding box center [623, 272] width 43 height 29
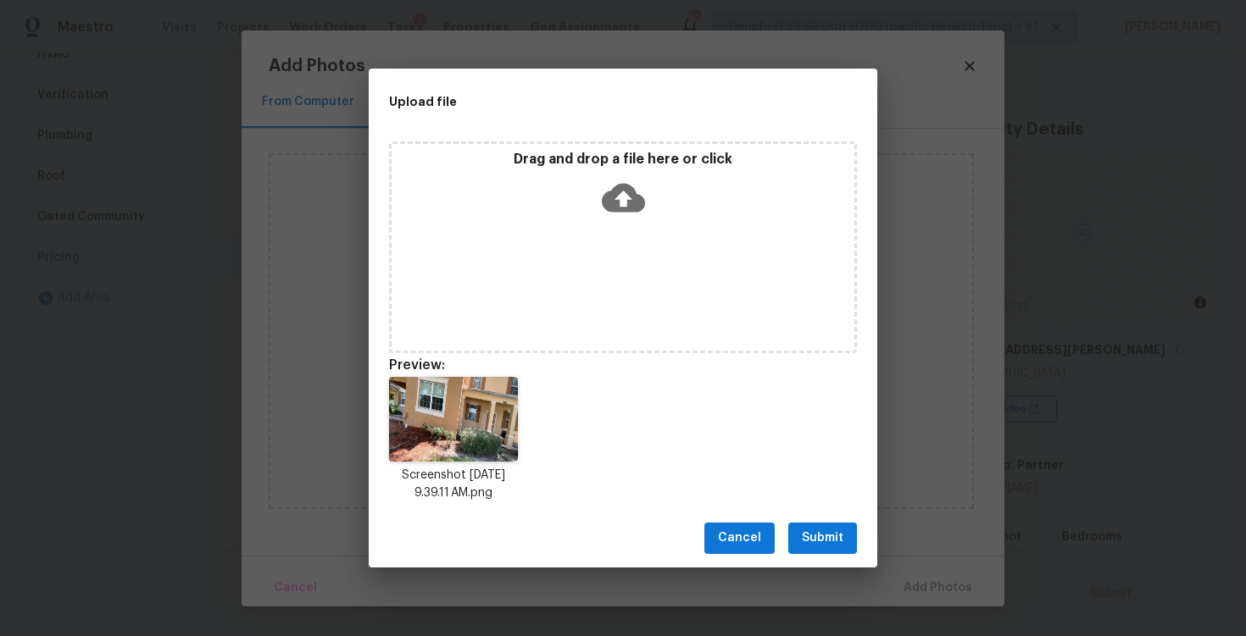
click at [819, 528] on span "Submit" at bounding box center [823, 538] width 42 height 21
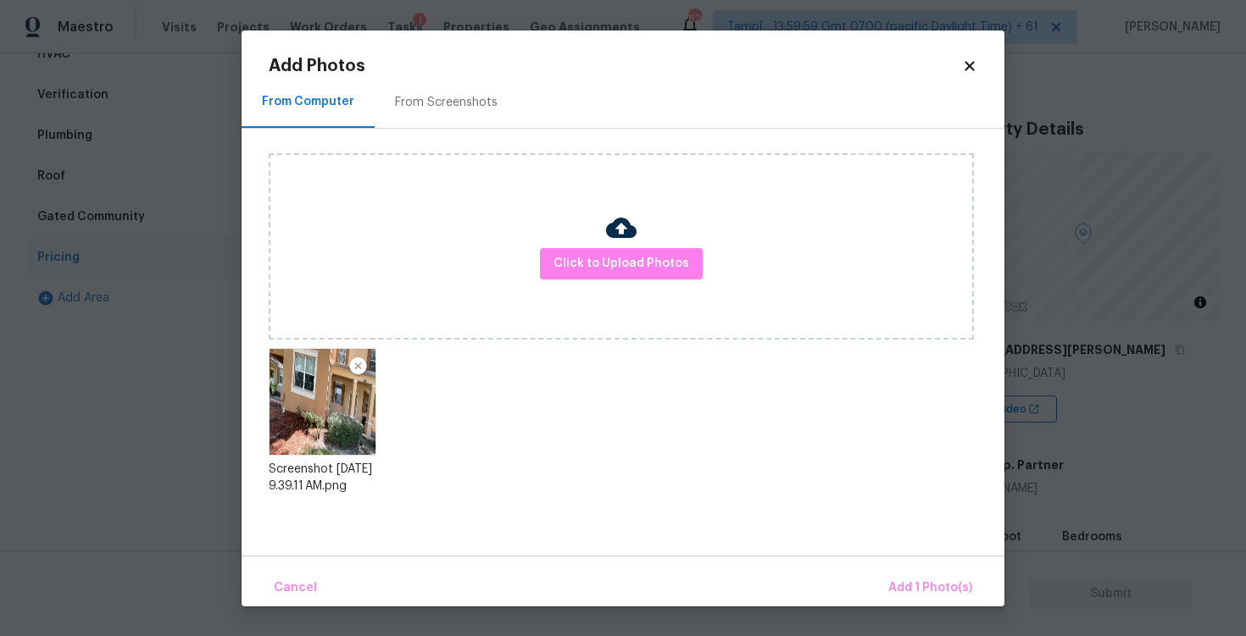
click at [881, 566] on div "Cancel Add 1 Photo(s)" at bounding box center [623, 581] width 763 height 51
click at [897, 570] on button "Add 1 Photo(s)" at bounding box center [929, 588] width 97 height 36
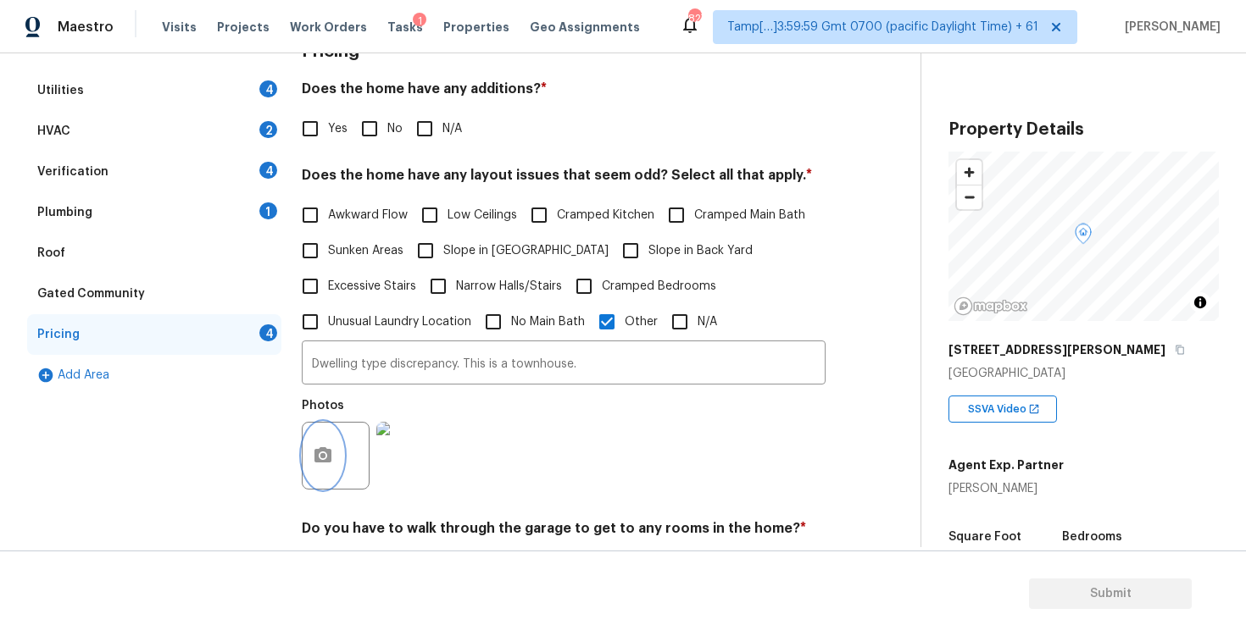
scroll to position [226, 0]
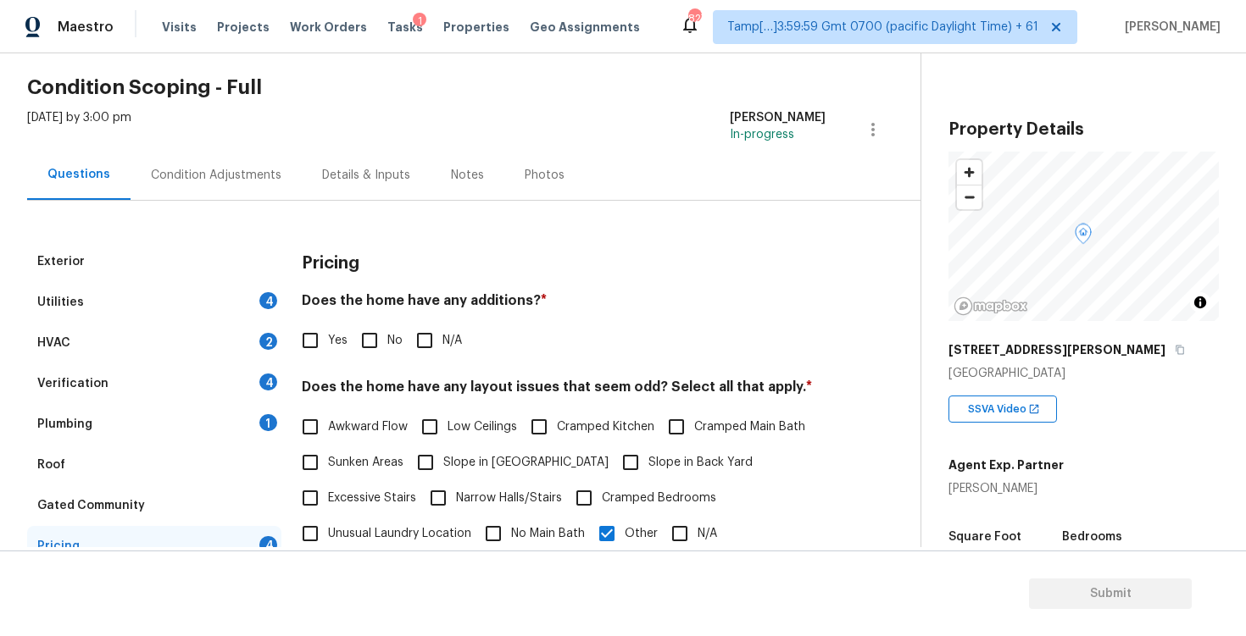
click at [247, 159] on div "Condition Adjustments" at bounding box center [216, 175] width 171 height 50
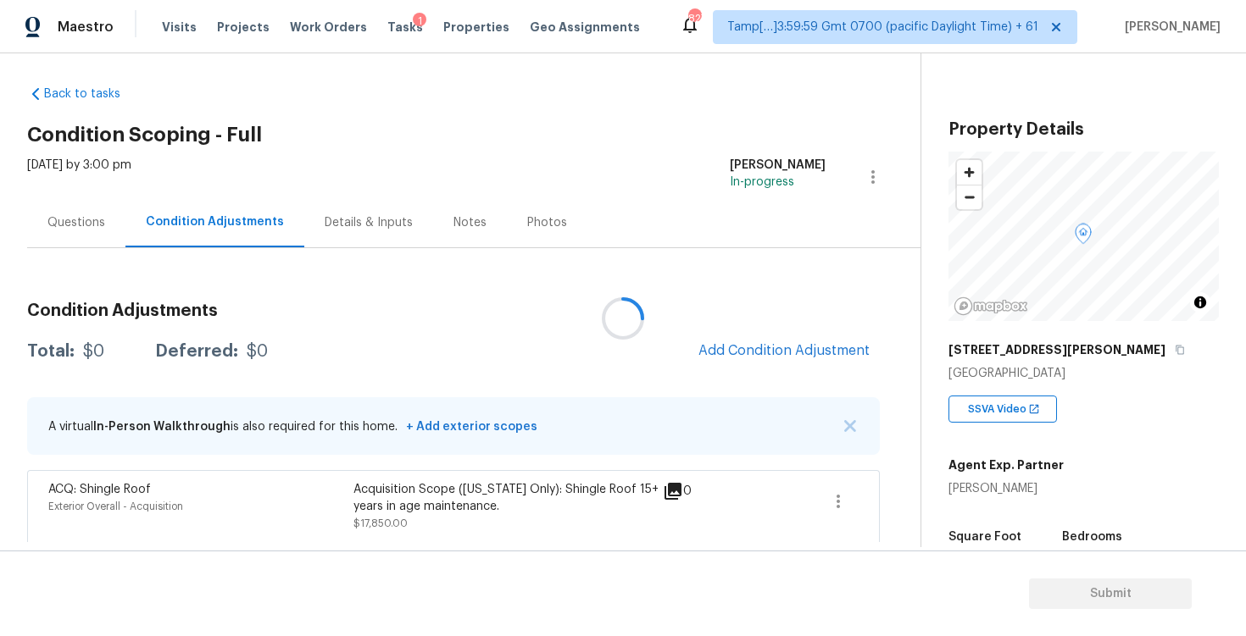
click at [796, 349] on div at bounding box center [623, 318] width 1246 height 636
click at [796, 349] on span "Add Condition Adjustment" at bounding box center [783, 349] width 171 height 15
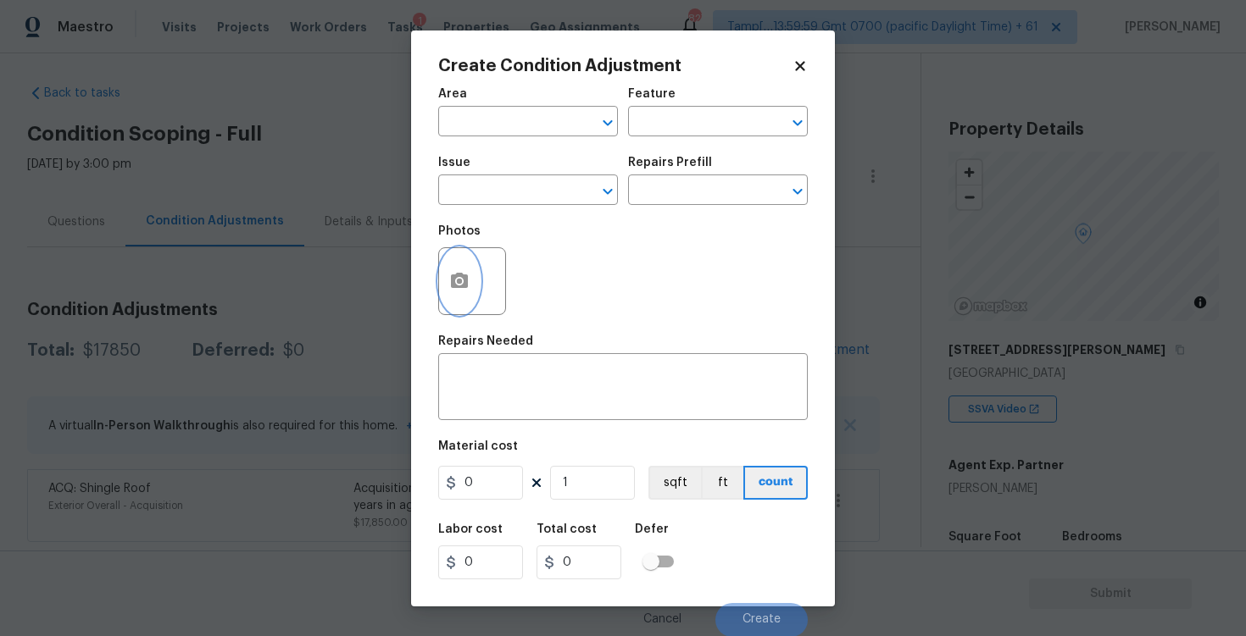
click at [470, 264] on button "button" at bounding box center [459, 281] width 41 height 66
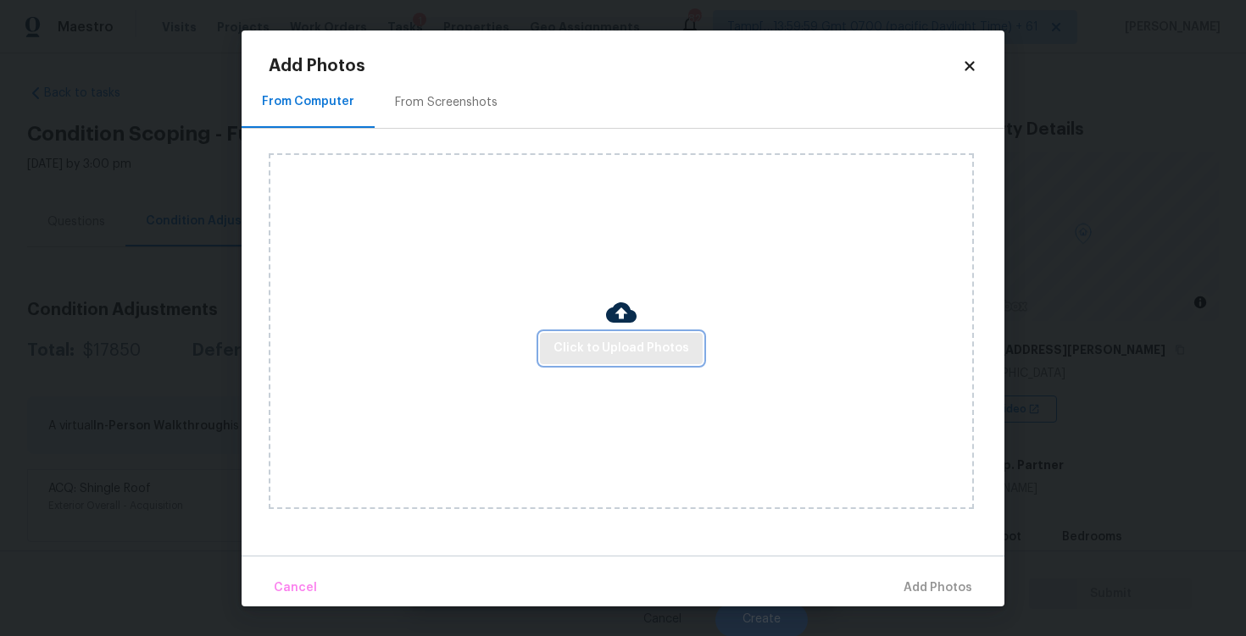
click at [598, 355] on span "Click to Upload Photos" at bounding box center [621, 348] width 136 height 21
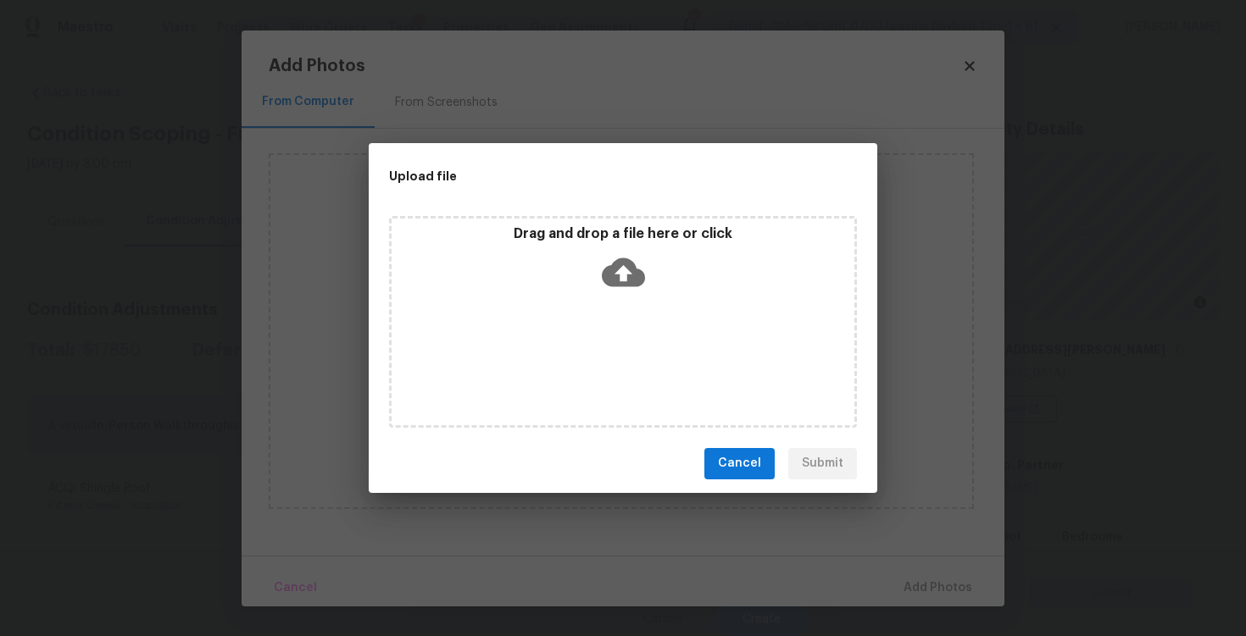
click at [623, 271] on icon at bounding box center [623, 272] width 43 height 43
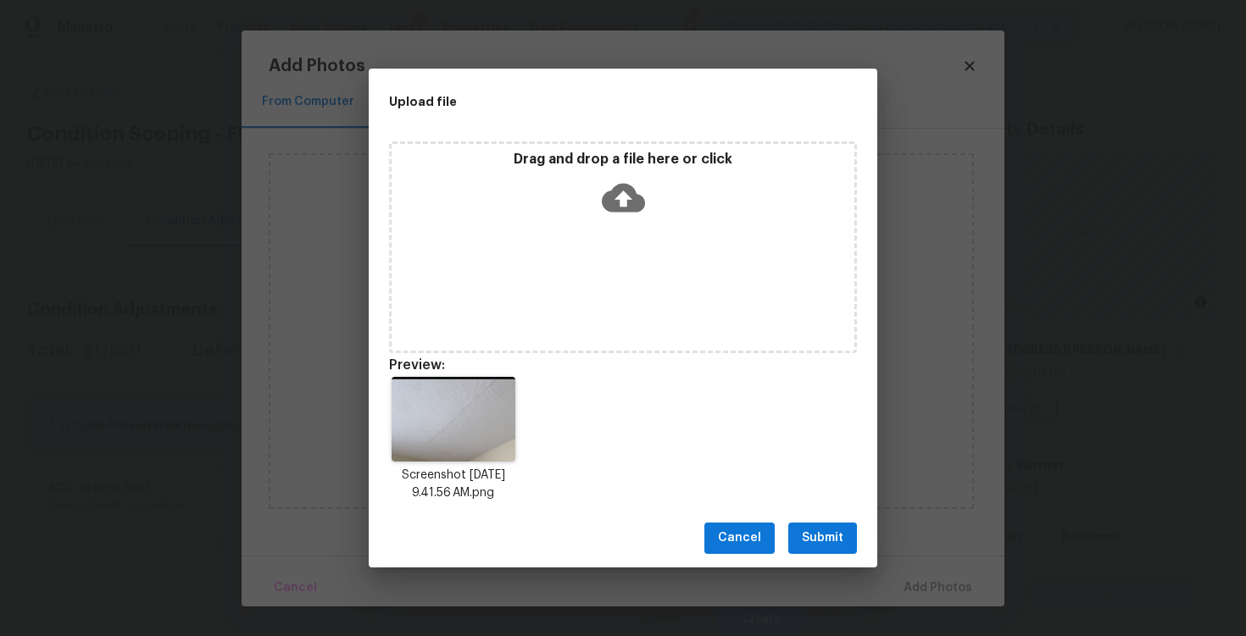
click at [819, 541] on span "Submit" at bounding box center [823, 538] width 42 height 21
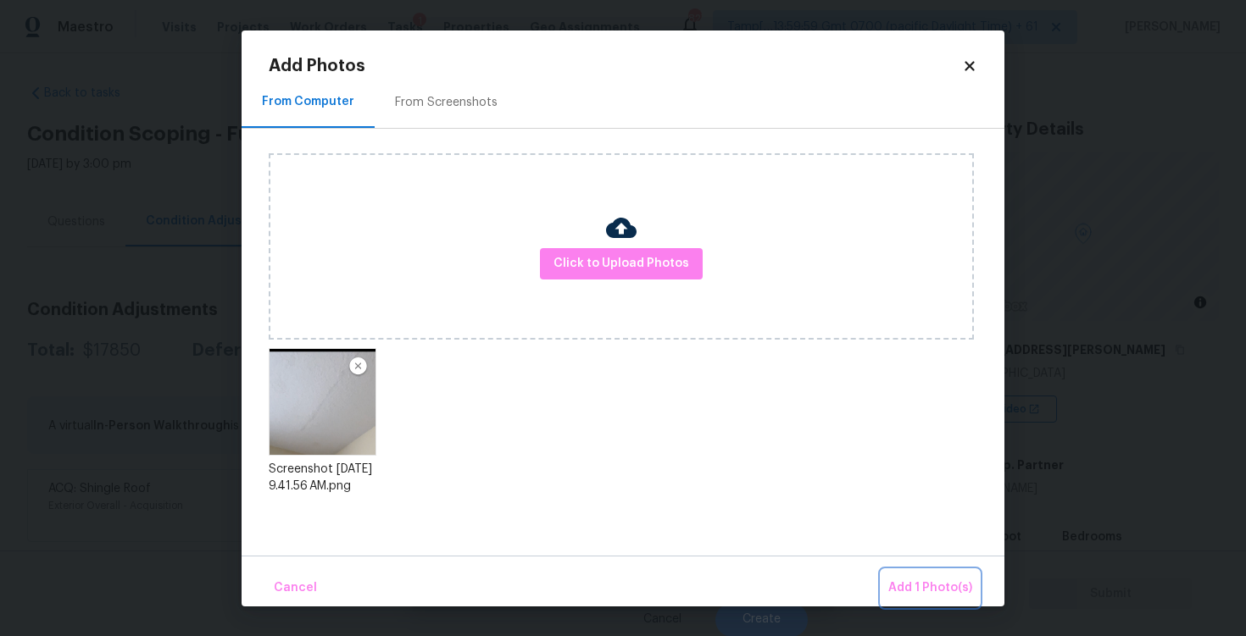
click at [907, 581] on span "Add 1 Photo(s)" at bounding box center [930, 588] width 84 height 21
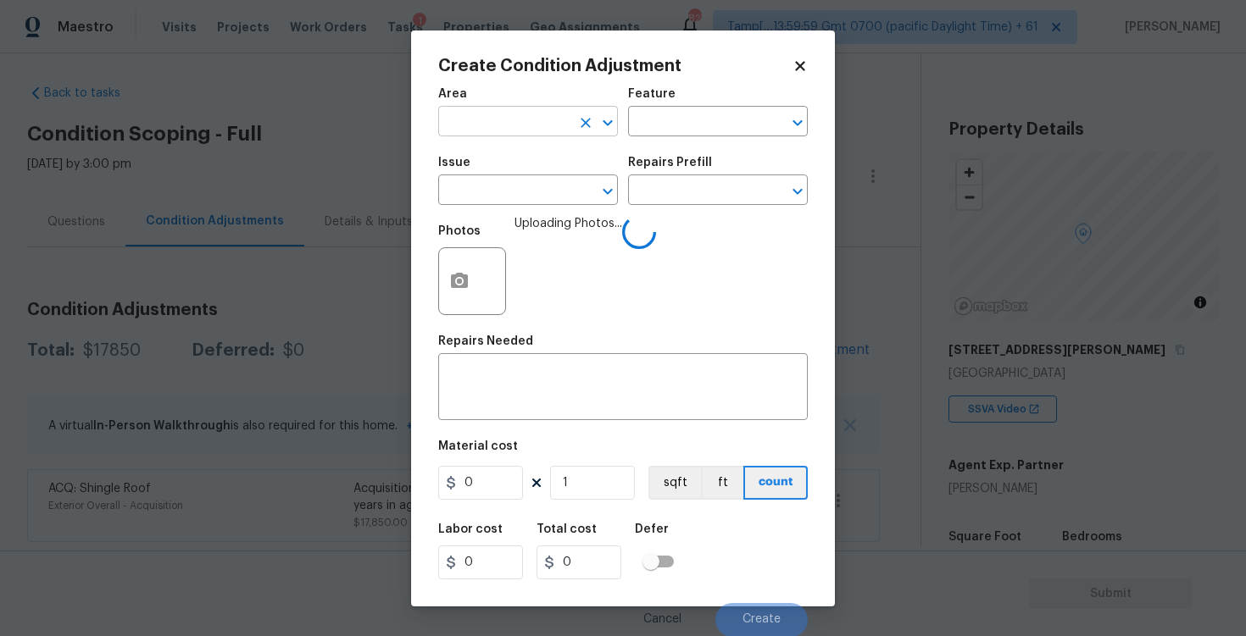
click at [517, 130] on input "text" at bounding box center [504, 123] width 132 height 26
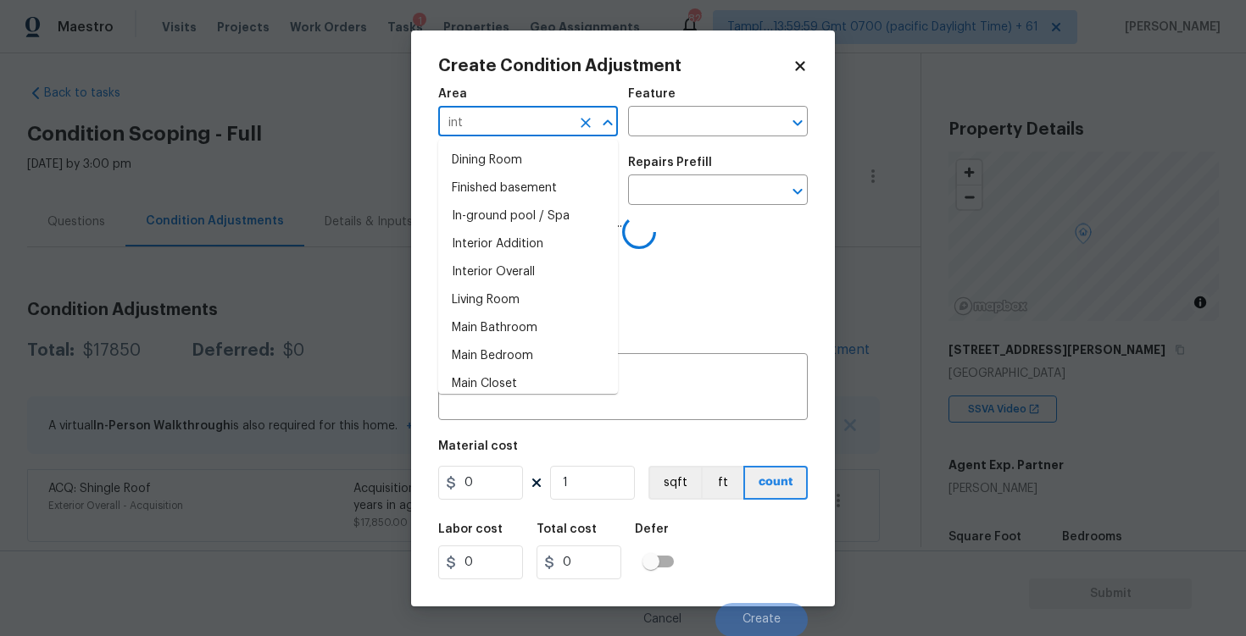
type input "inte"
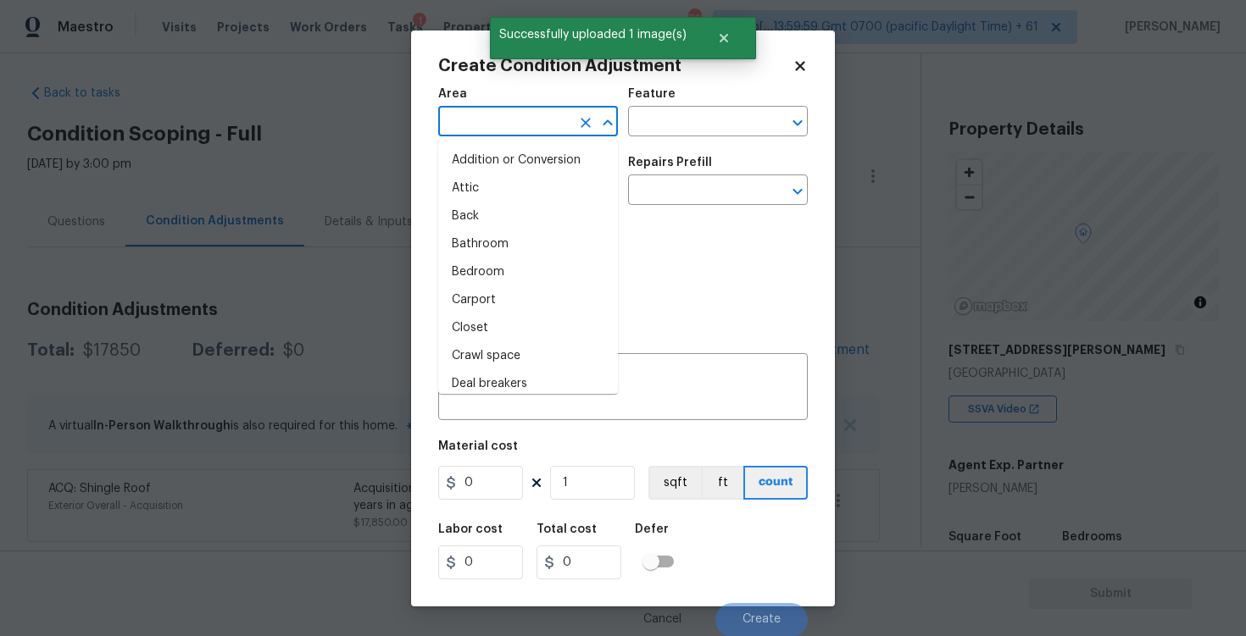
type input "r"
type input "i"
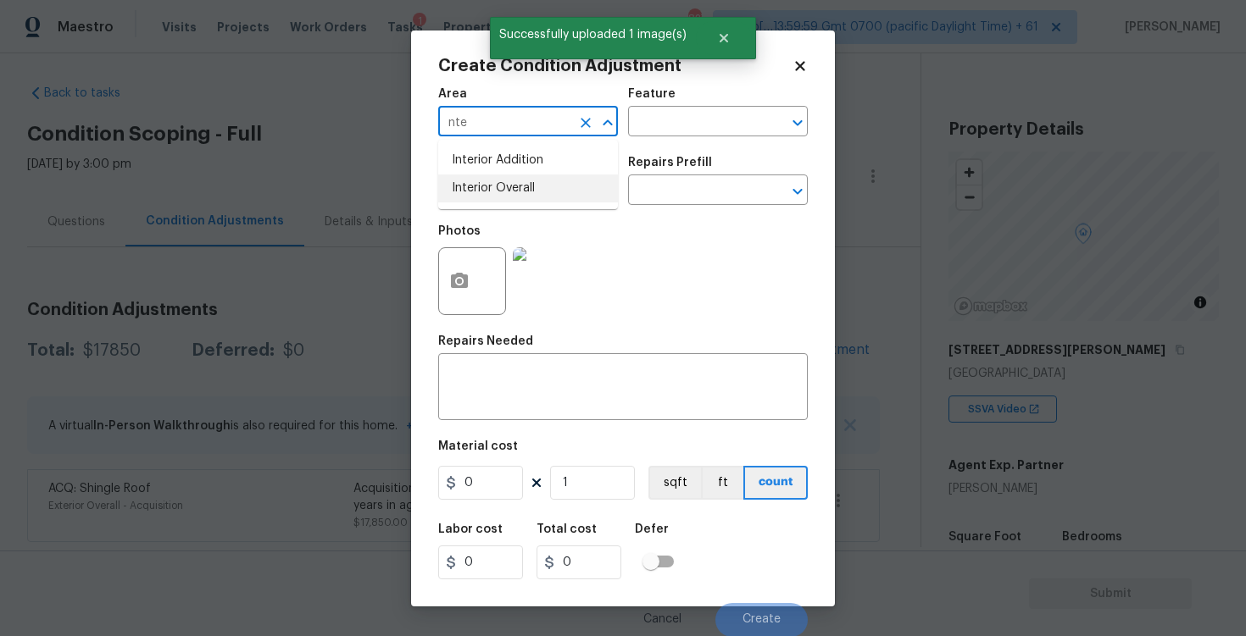
click at [510, 190] on li "Interior Overall" at bounding box center [528, 189] width 180 height 28
type input "Interior Overall"
click at [510, 190] on input "text" at bounding box center [504, 192] width 132 height 26
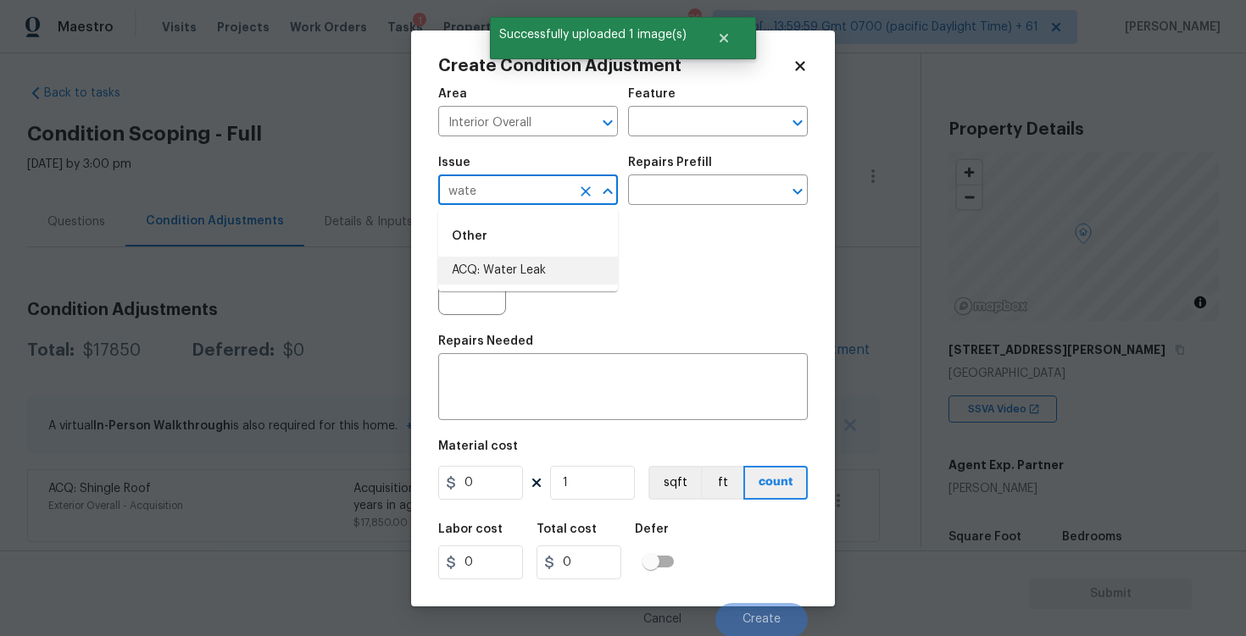
click at [510, 261] on li "ACQ: Water Leak" at bounding box center [528, 271] width 180 height 28
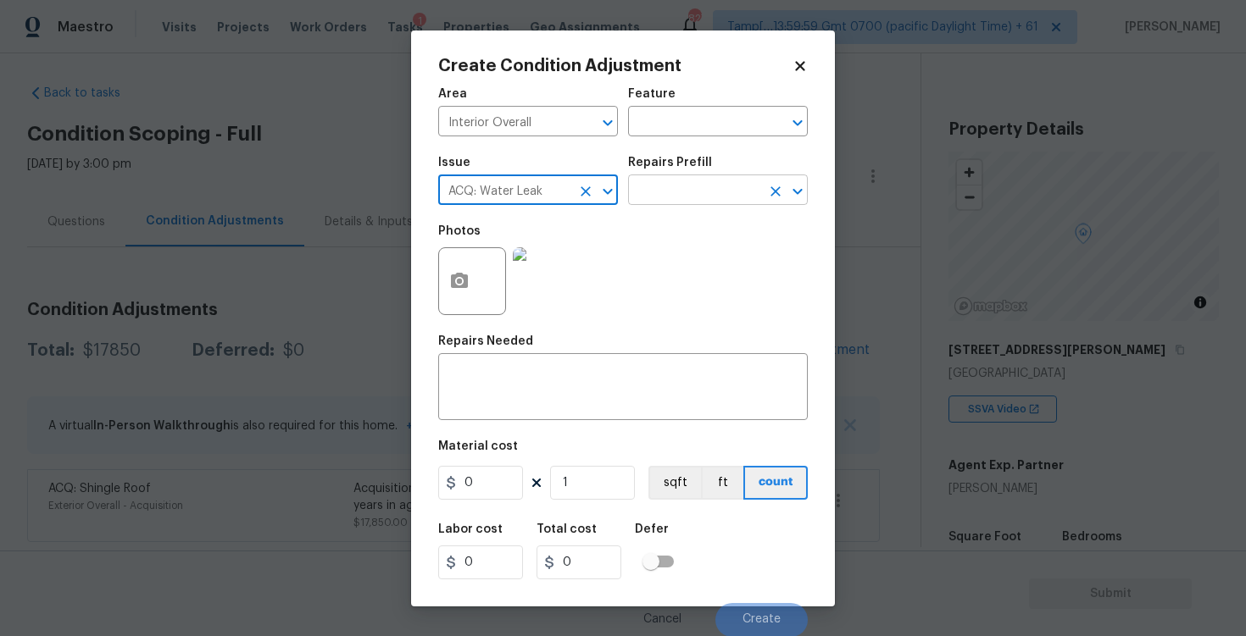
type input "ACQ: Water Leak"
click at [651, 191] on input "text" at bounding box center [694, 192] width 132 height 26
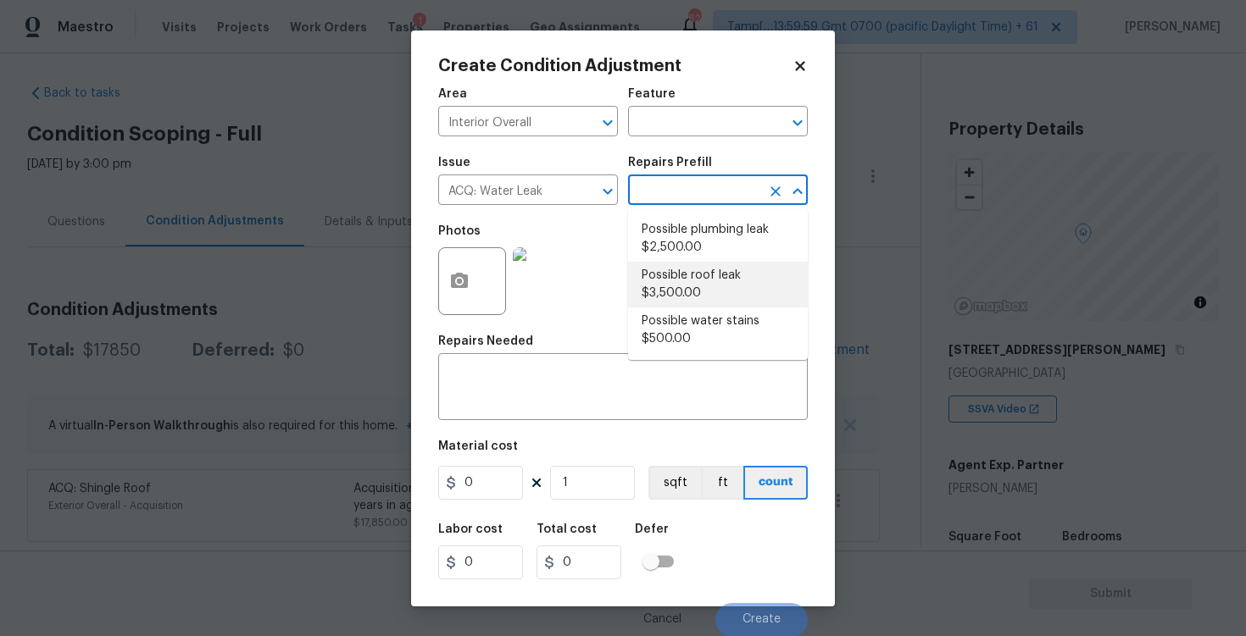
click at [681, 273] on li "Possible roof leak $3,500.00" at bounding box center [718, 285] width 180 height 46
type input "Acquisition"
type textarea "Acquisition Scope: Possible roof leak"
type input "3500"
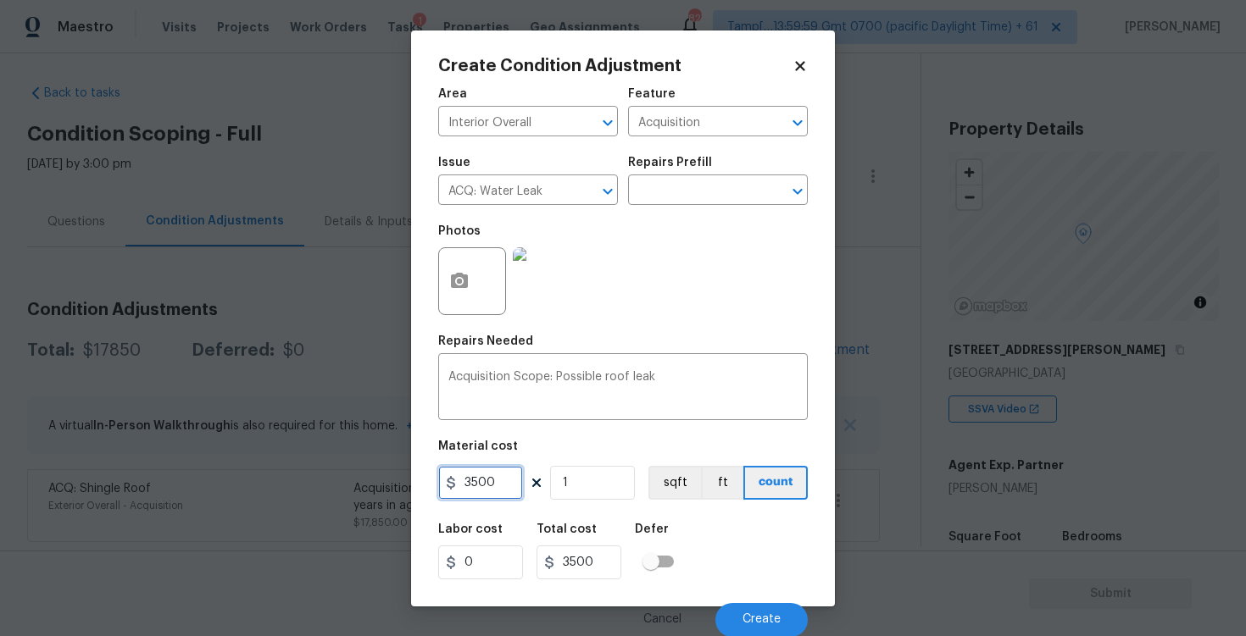
click at [470, 484] on input "3500" at bounding box center [480, 483] width 85 height 34
type input "2500"
click at [693, 542] on div "Labor cost 0 Total cost 2500 Defer" at bounding box center [623, 552] width 370 height 76
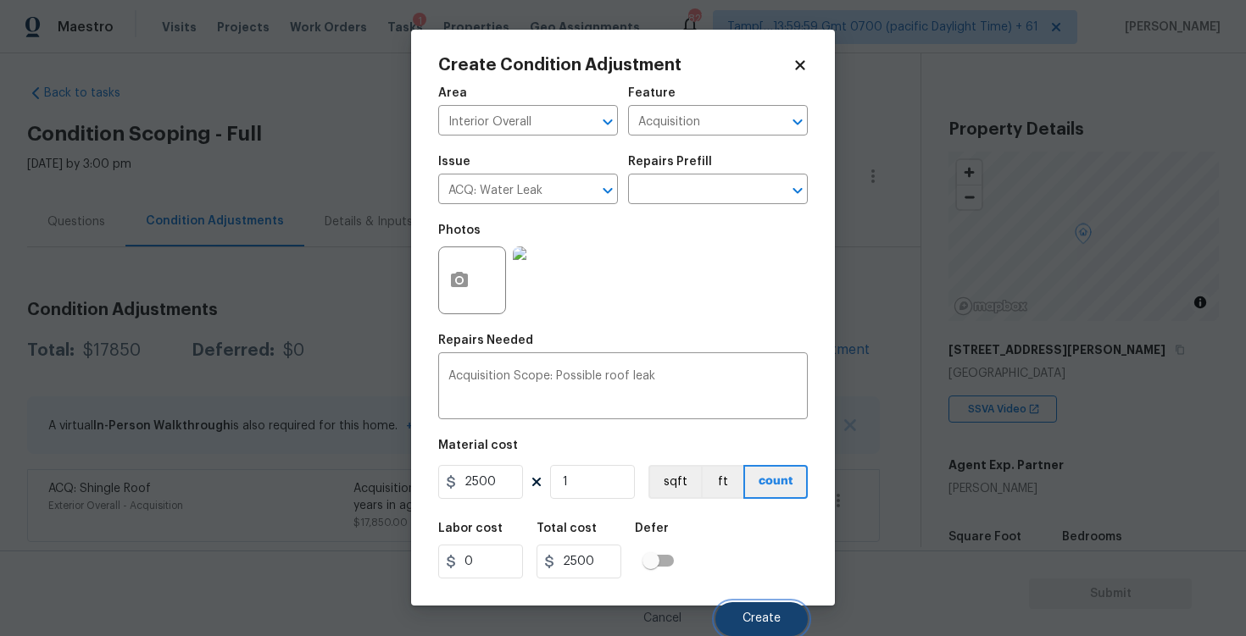
click at [759, 620] on span "Create" at bounding box center [761, 619] width 38 height 13
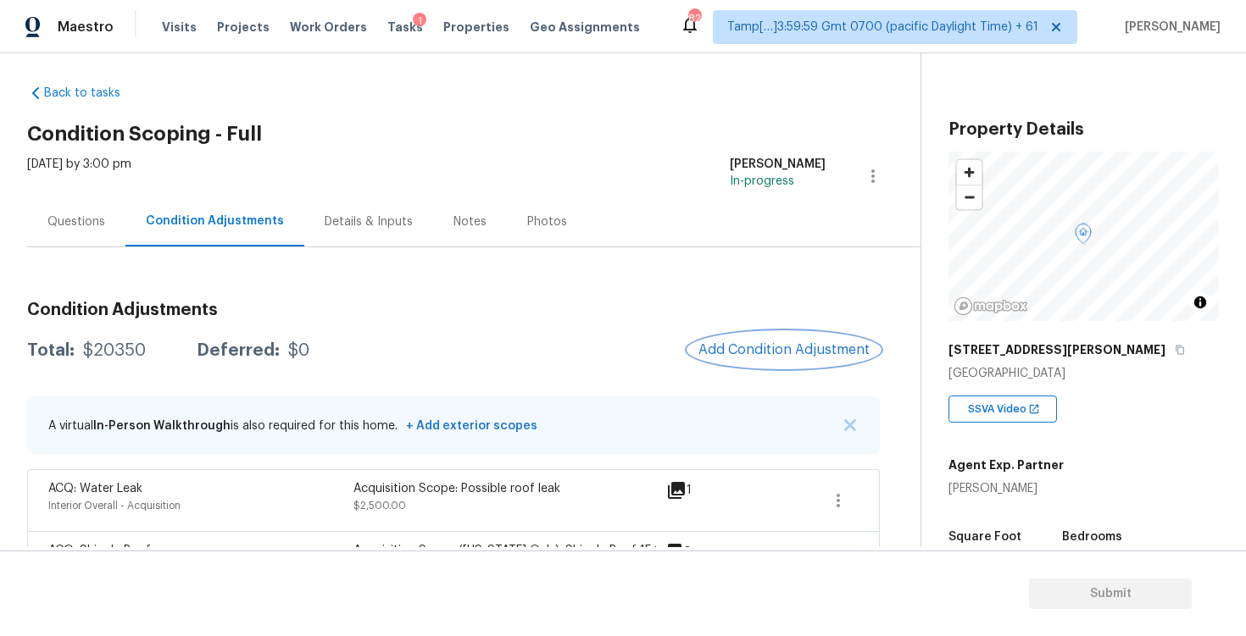
scroll to position [71, 0]
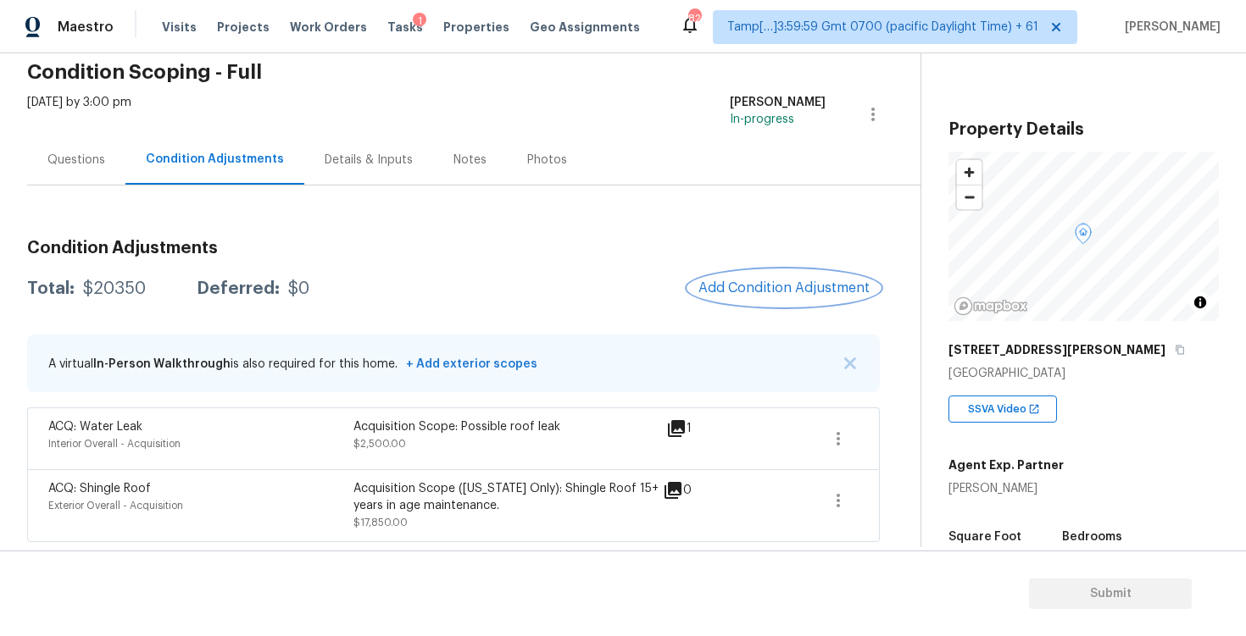
click at [797, 293] on span "Add Condition Adjustment" at bounding box center [783, 288] width 171 height 15
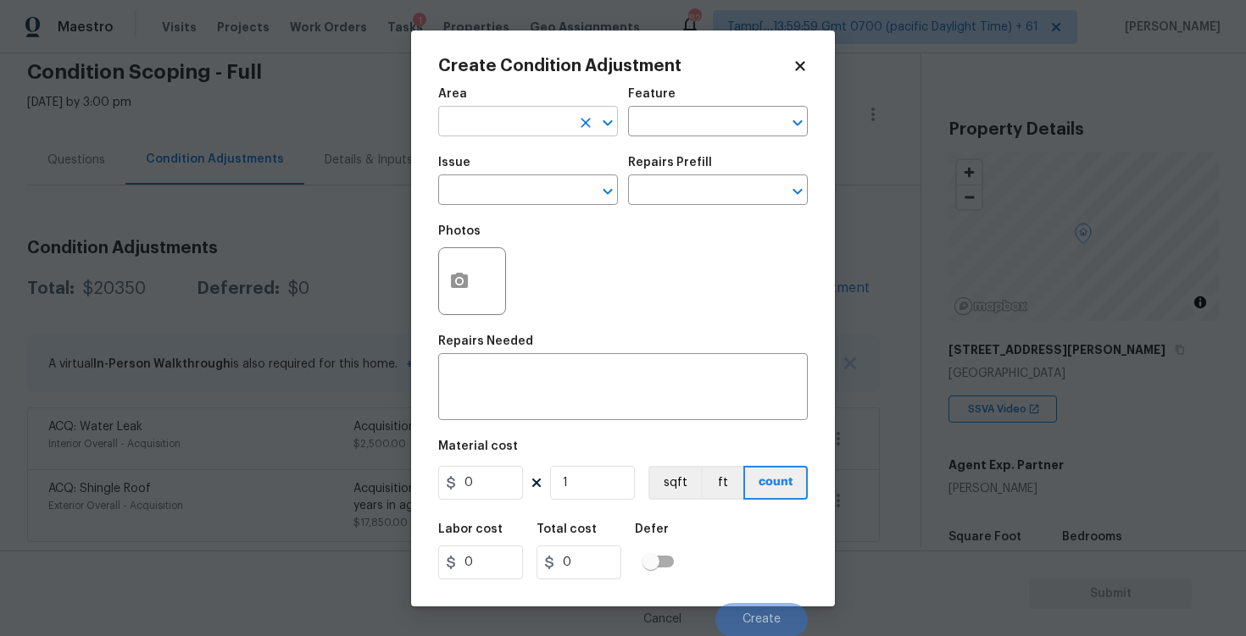
click at [532, 132] on input "text" at bounding box center [504, 123] width 132 height 26
click at [534, 180] on li "Interior Overall" at bounding box center [528, 189] width 180 height 28
type input "Interior Overall"
click at [534, 180] on input "text" at bounding box center [504, 192] width 132 height 26
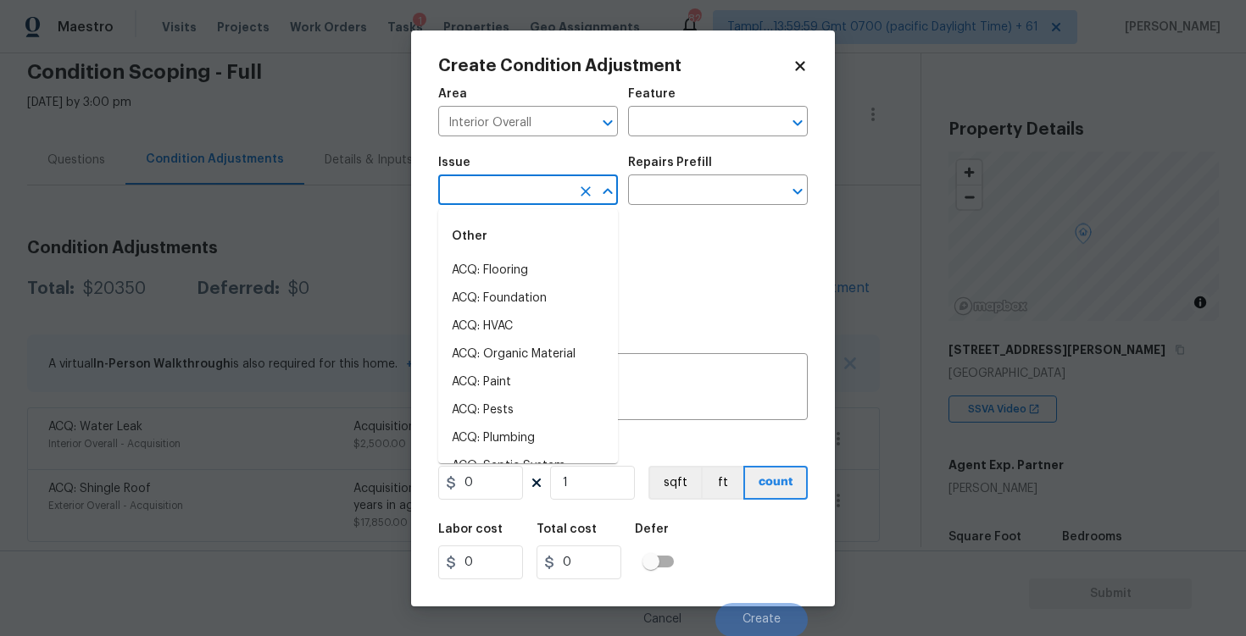
click at [534, 180] on input "text" at bounding box center [504, 192] width 132 height 26
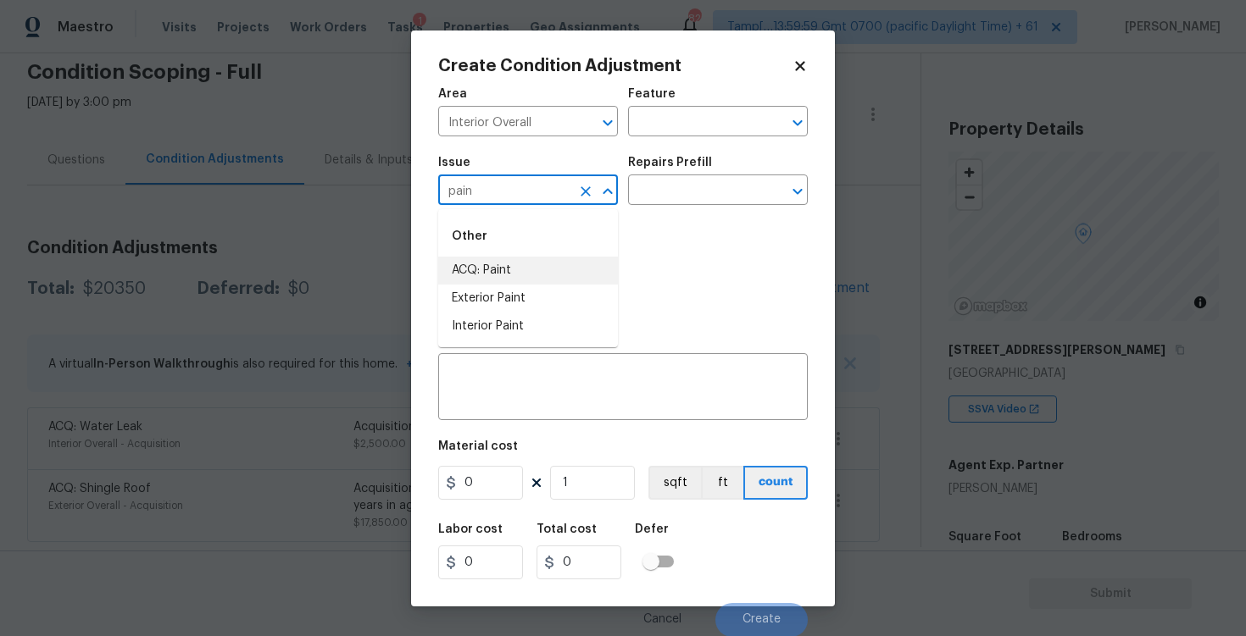
click at [537, 264] on li "ACQ: Paint" at bounding box center [528, 271] width 180 height 28
type input "ACQ: Paint"
click at [638, 201] on input "text" at bounding box center [694, 192] width 132 height 26
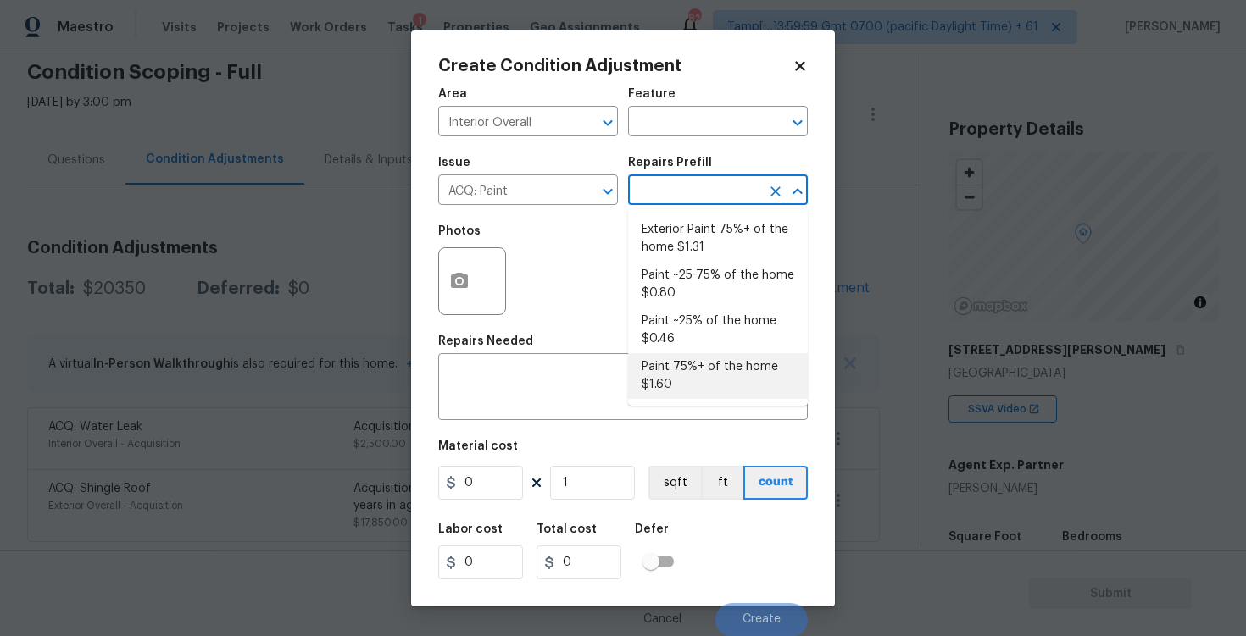
click at [697, 386] on li "Paint 75%+ of the home $1.60" at bounding box center [718, 376] width 180 height 46
type input "Acquisition"
type textarea "Acquisition Scope: 75%+ of the home will likely require interior paint"
type input "1.6"
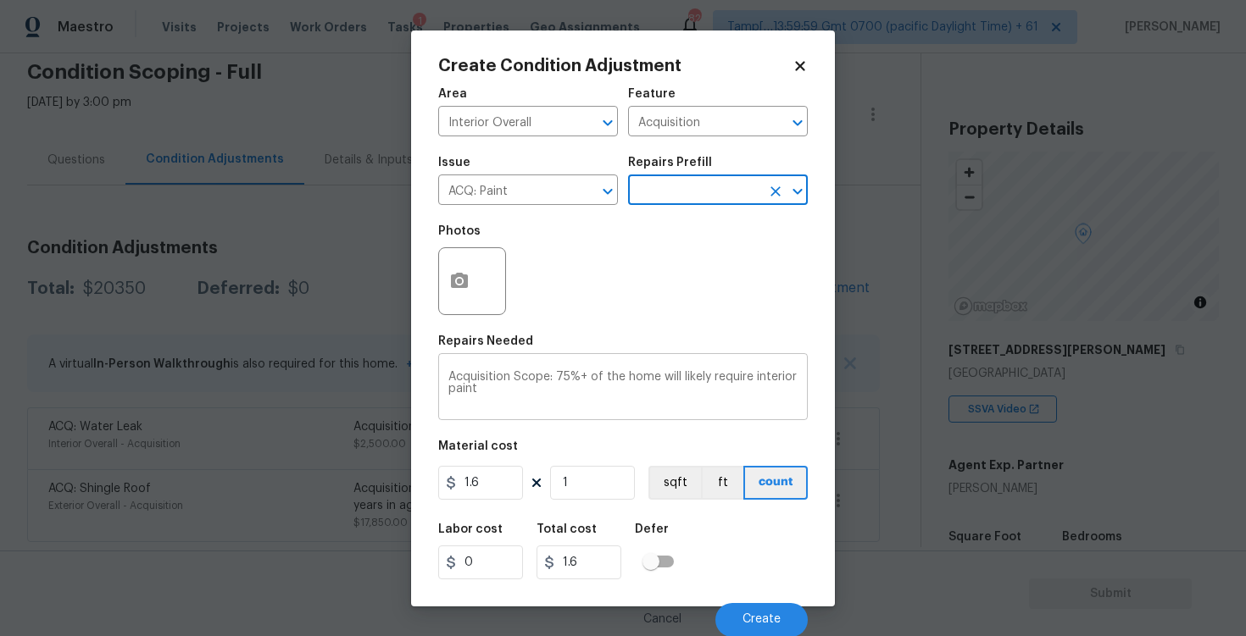
scroll to position [1, 0]
click at [679, 187] on input "text" at bounding box center [694, 191] width 132 height 26
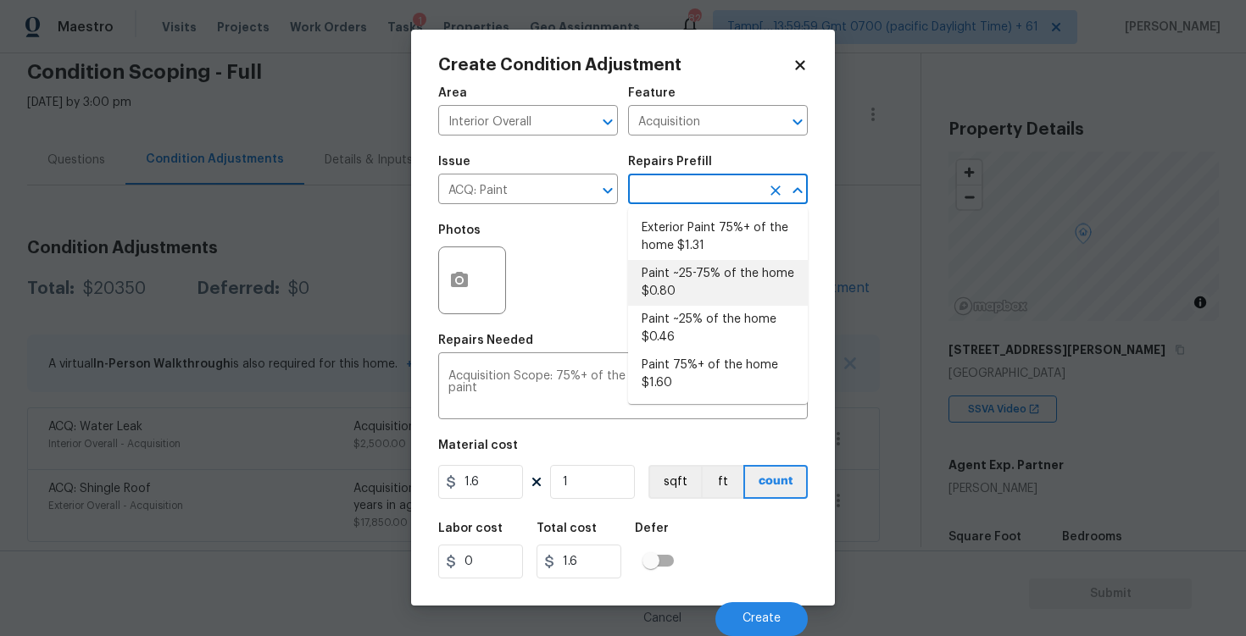
click at [683, 262] on li "Paint ~25-75% of the home $0.80" at bounding box center [718, 283] width 180 height 46
type textarea "Acquisition Scope: ~25 - 75% of the home needs interior paint"
type input "0.8"
click at [647, 298] on li "Paint ~25-75% of the home $0.80" at bounding box center [718, 283] width 180 height 46
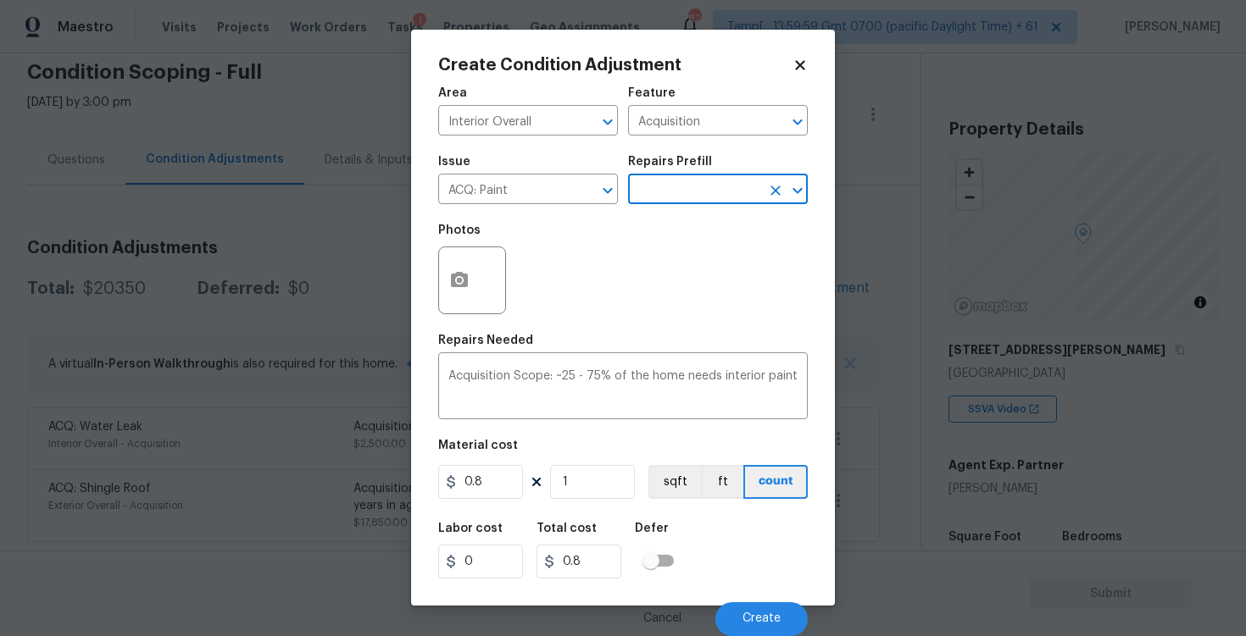
click at [485, 274] on div at bounding box center [472, 281] width 68 height 68
click at [470, 273] on button "button" at bounding box center [459, 280] width 41 height 66
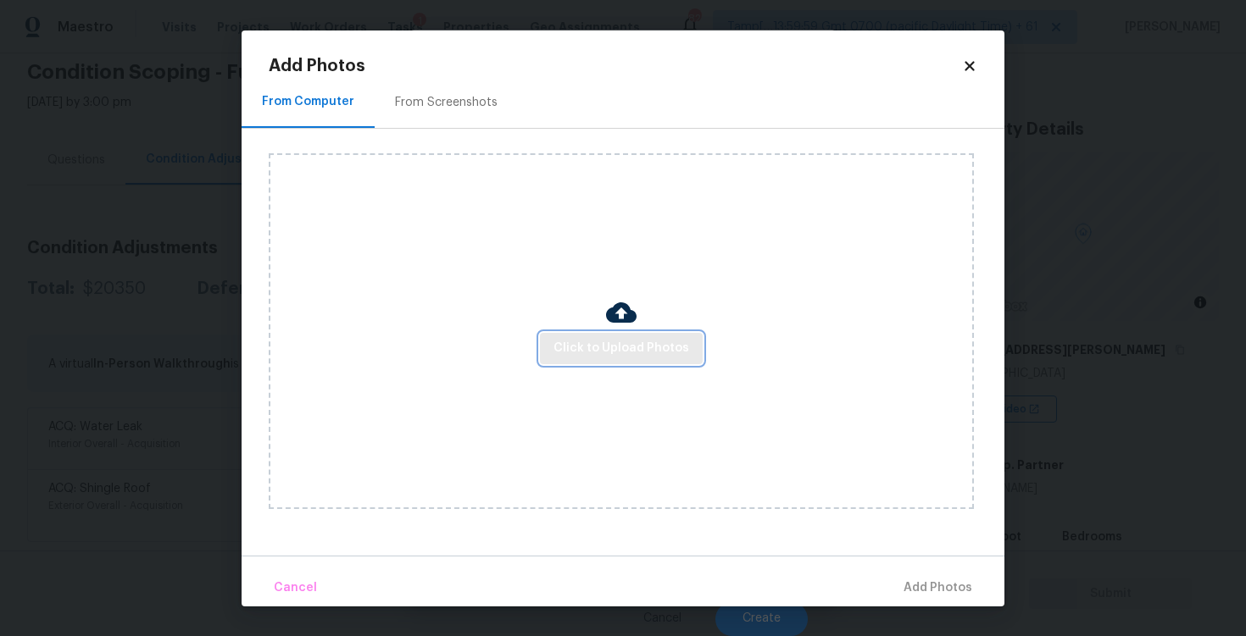
click at [596, 353] on span "Click to Upload Photos" at bounding box center [621, 348] width 136 height 21
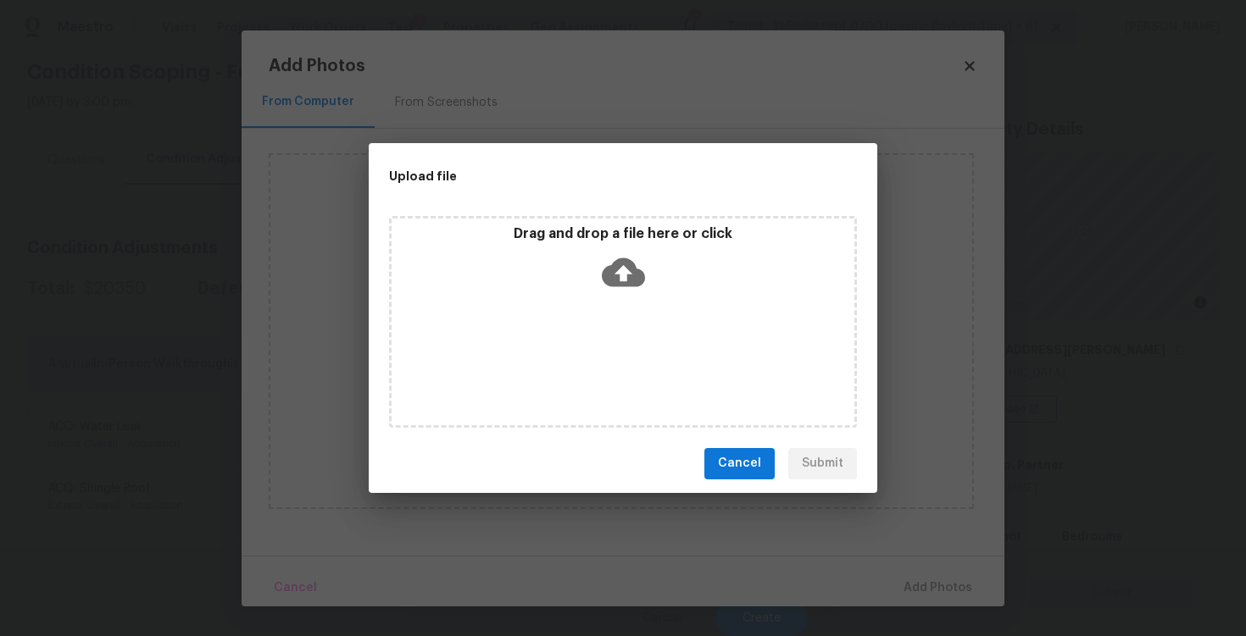
click at [628, 251] on icon at bounding box center [623, 272] width 43 height 43
